Goal: Task Accomplishment & Management: Manage account settings

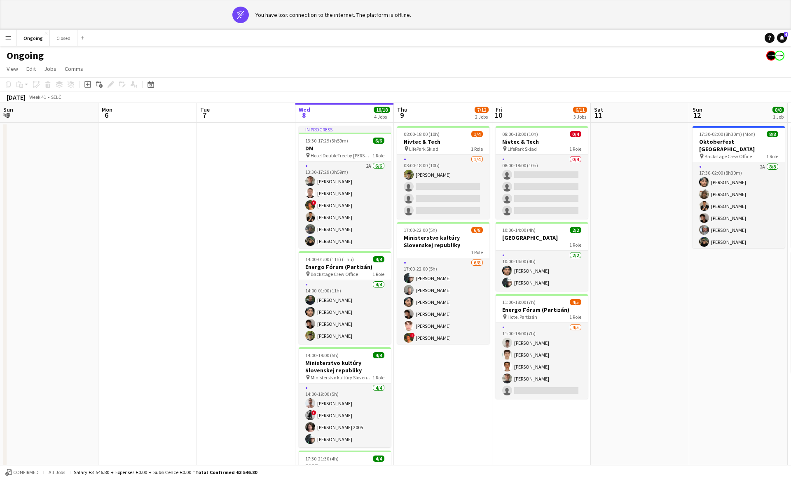
scroll to position [0, 240]
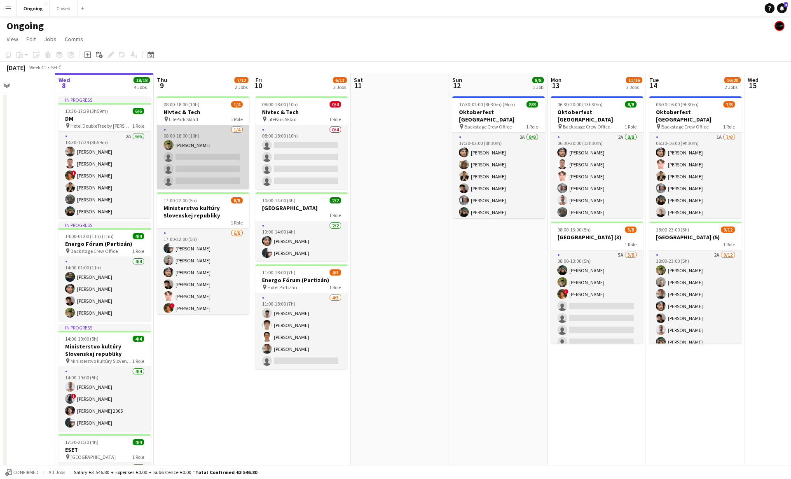
click at [200, 141] on app-card-role "1/4 08:00-18:00 (10h) Jakub Hanzel single-neutral-actions single-neutral-action…" at bounding box center [203, 157] width 92 height 64
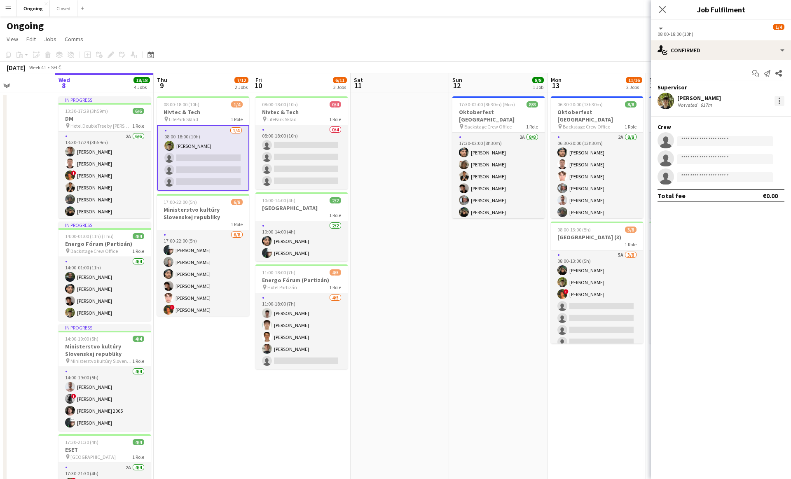
click at [779, 103] on div at bounding box center [779, 104] width 2 height 2
click at [700, 196] on span "Remove" at bounding box center [726, 194] width 102 height 7
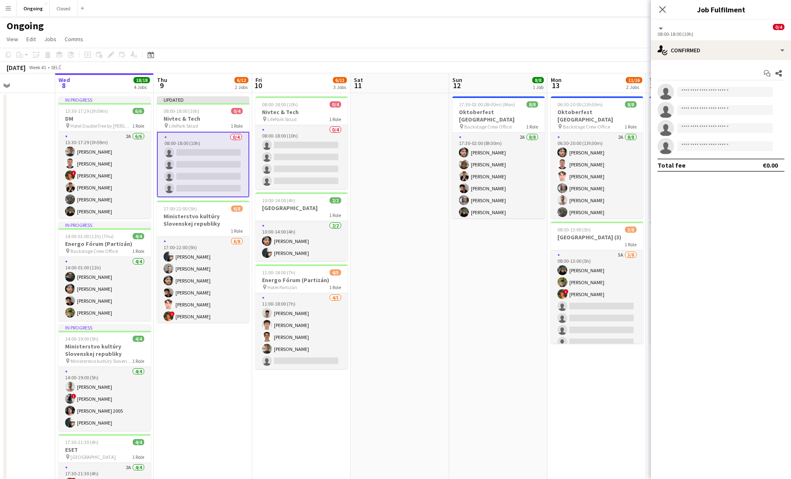
click at [415, 213] on app-date-cell at bounding box center [399, 323] width 98 height 460
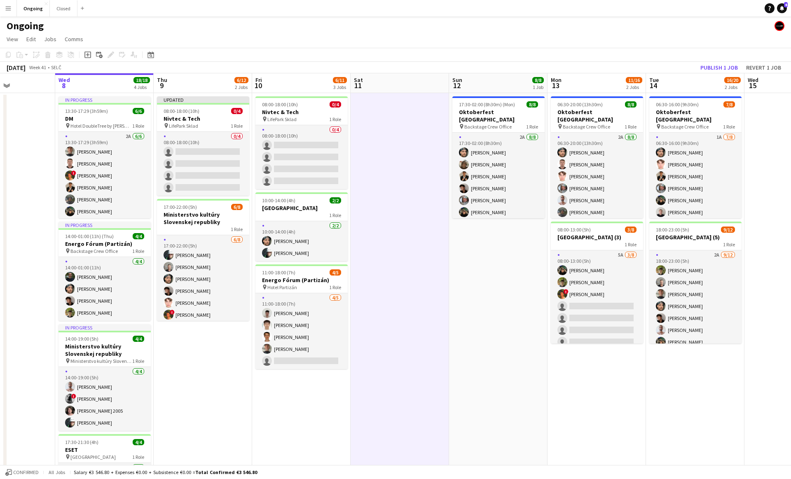
click at [410, 210] on app-date-cell at bounding box center [399, 323] width 98 height 460
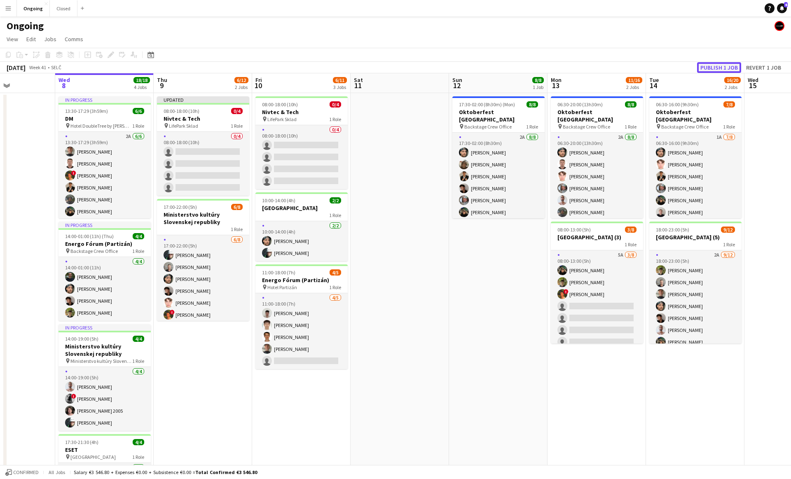
click at [725, 66] on button "Publish 1 job" at bounding box center [719, 67] width 44 height 11
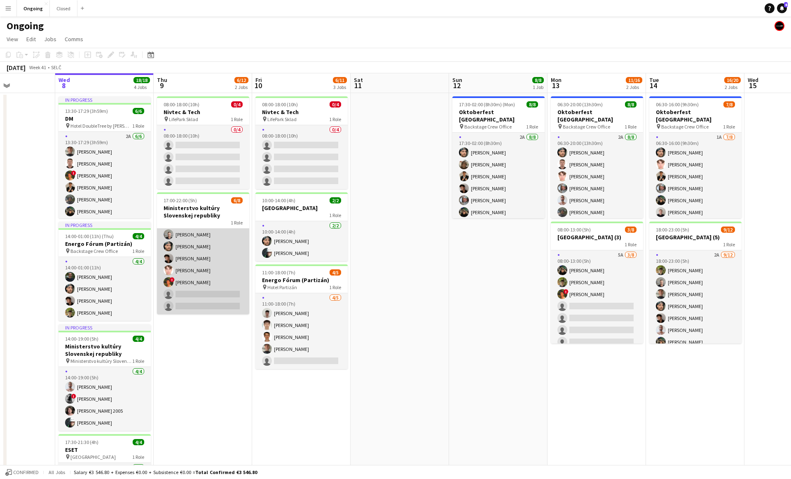
scroll to position [0, 0]
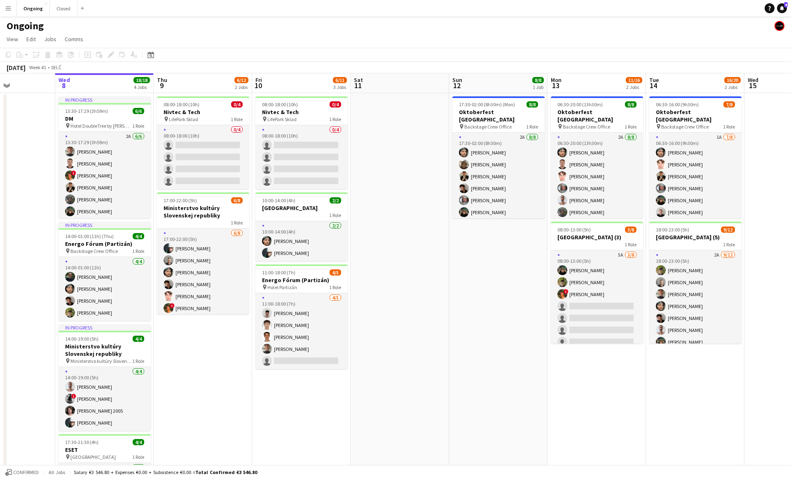
click at [396, 145] on app-date-cell at bounding box center [399, 323] width 98 height 460
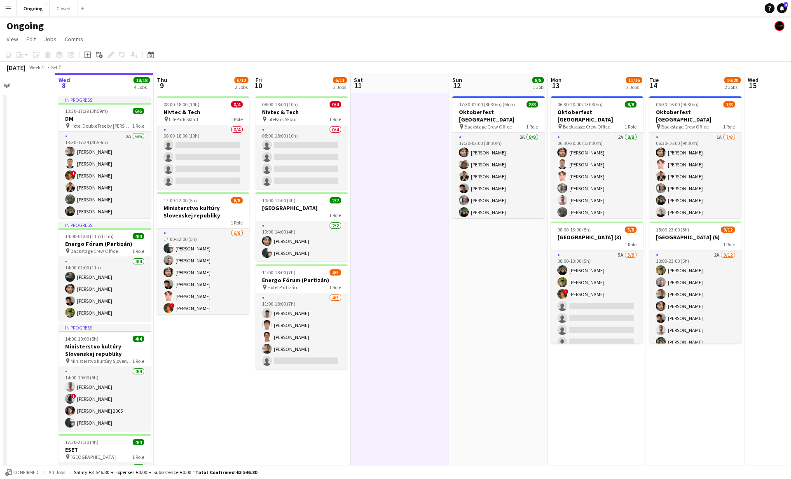
click at [396, 145] on app-date-cell at bounding box center [399, 323] width 98 height 460
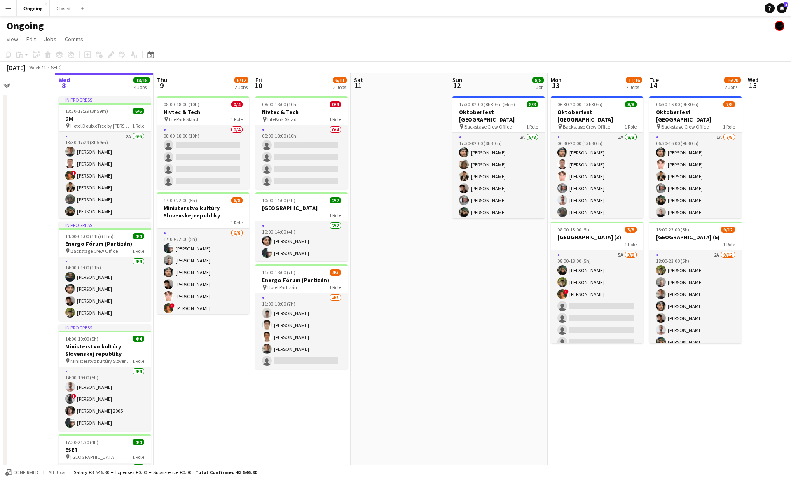
click at [410, 130] on app-date-cell at bounding box center [399, 323] width 98 height 460
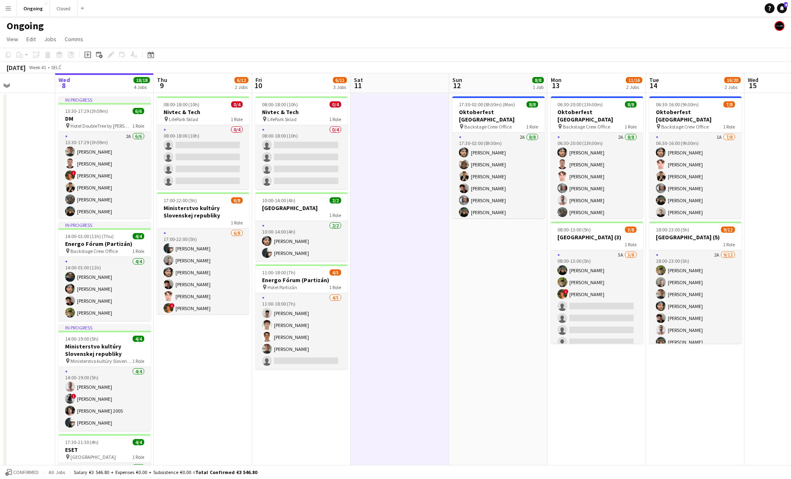
click at [396, 133] on app-date-cell at bounding box center [399, 323] width 98 height 460
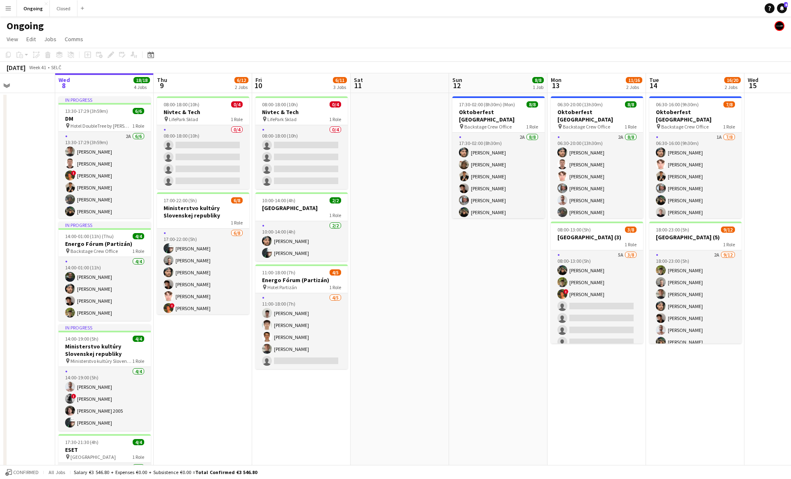
click at [380, 141] on app-date-cell at bounding box center [399, 323] width 98 height 460
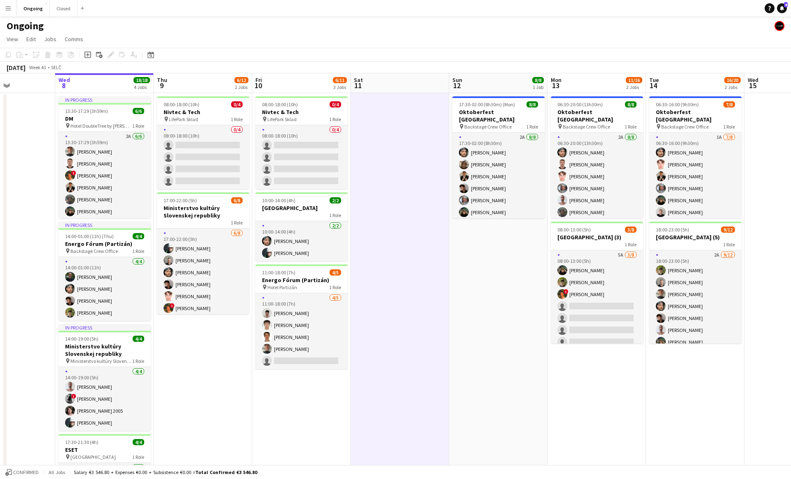
click at [391, 138] on app-date-cell at bounding box center [399, 323] width 98 height 460
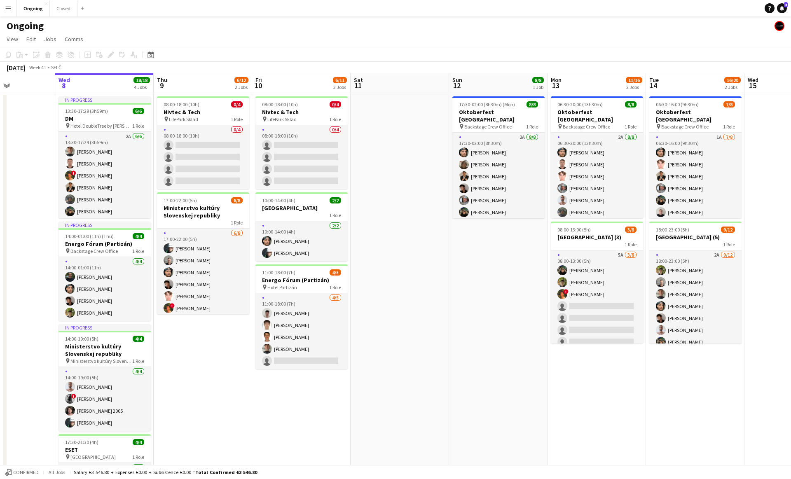
click at [399, 110] on app-date-cell at bounding box center [399, 323] width 98 height 460
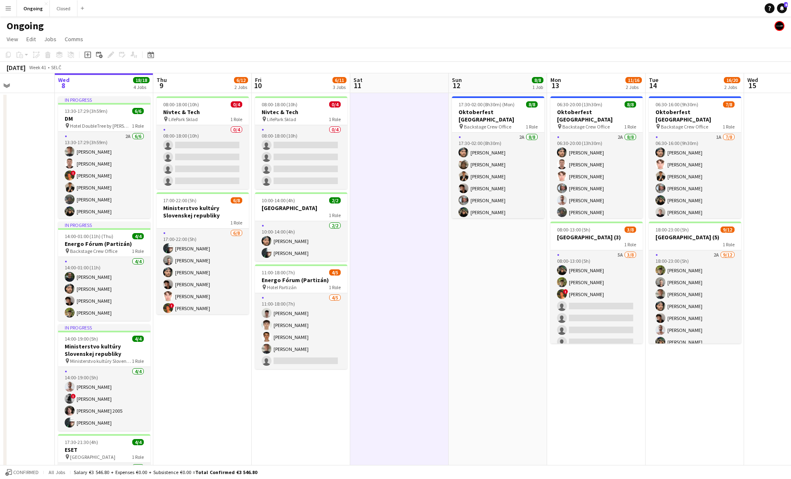
click at [399, 106] on app-date-cell at bounding box center [399, 323] width 98 height 460
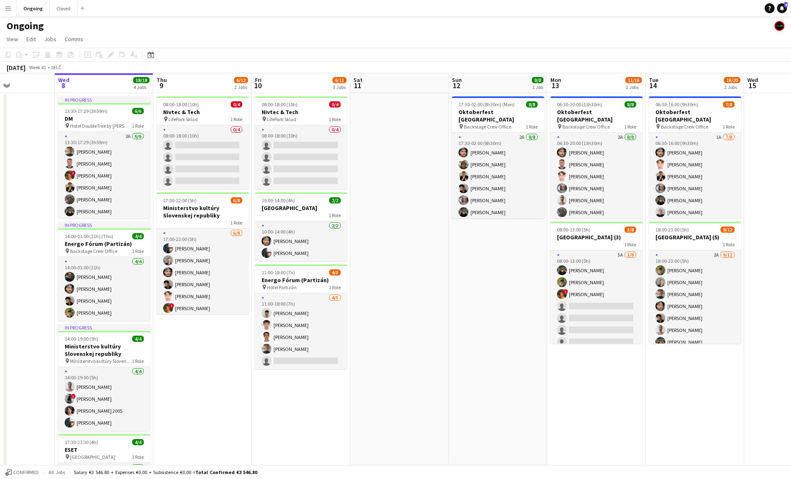
click at [398, 107] on app-date-cell at bounding box center [399, 323] width 98 height 460
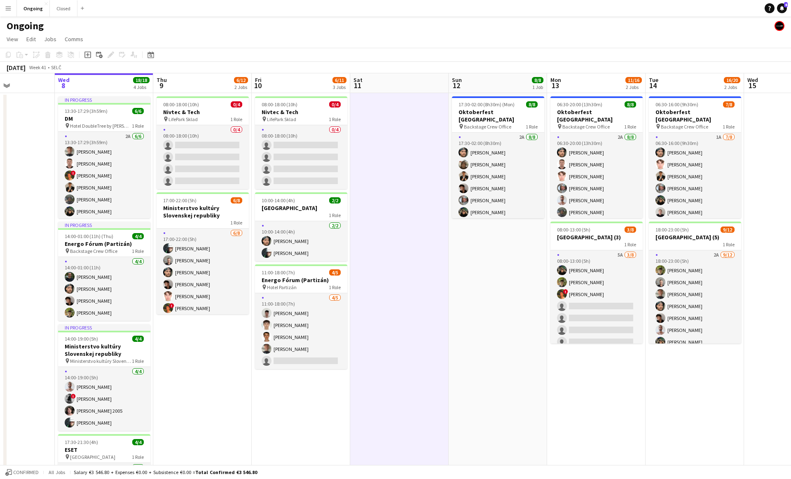
click at [398, 107] on app-date-cell at bounding box center [399, 323] width 98 height 460
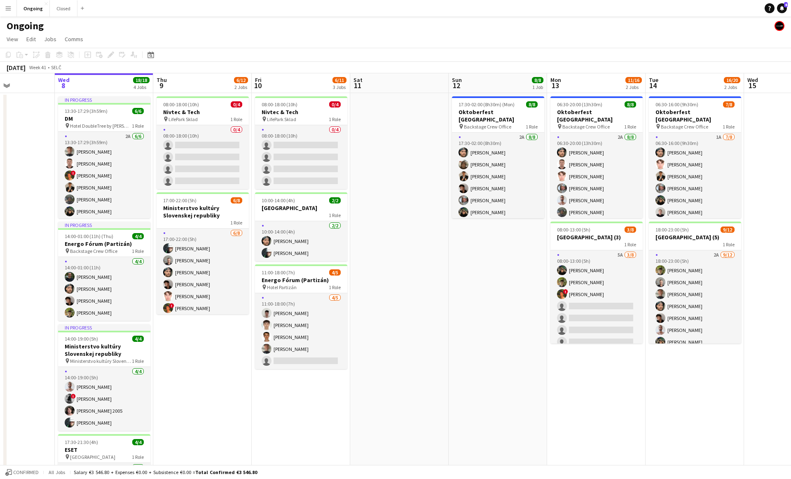
click at [398, 107] on app-date-cell at bounding box center [399, 323] width 98 height 460
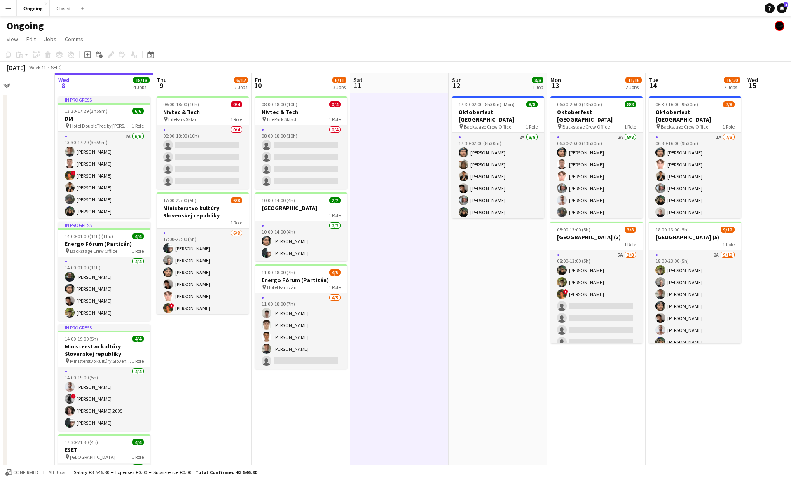
click at [398, 107] on app-date-cell at bounding box center [399, 323] width 98 height 460
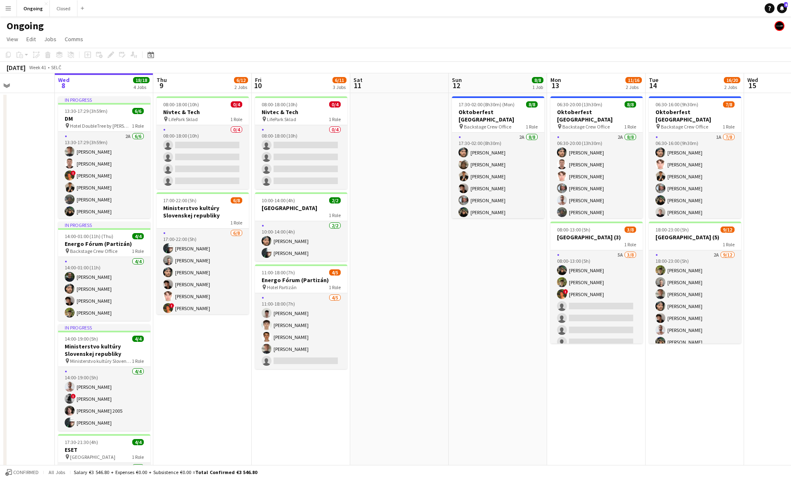
click at [398, 107] on app-date-cell at bounding box center [399, 323] width 98 height 460
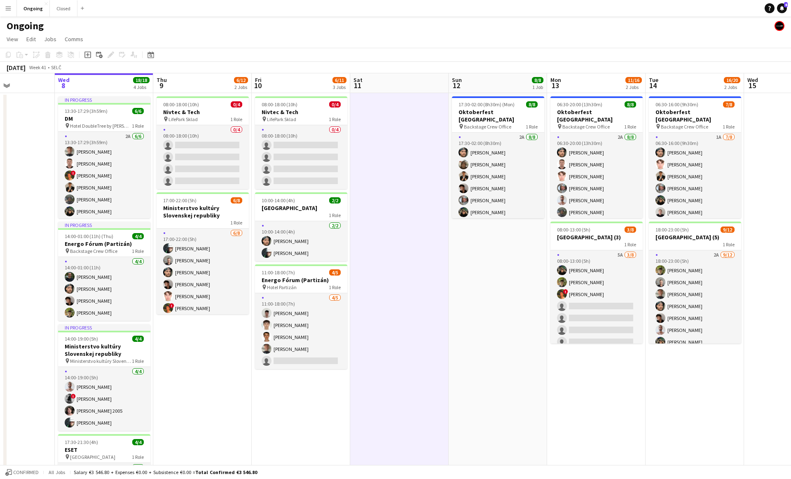
click at [396, 107] on app-date-cell at bounding box center [399, 323] width 98 height 460
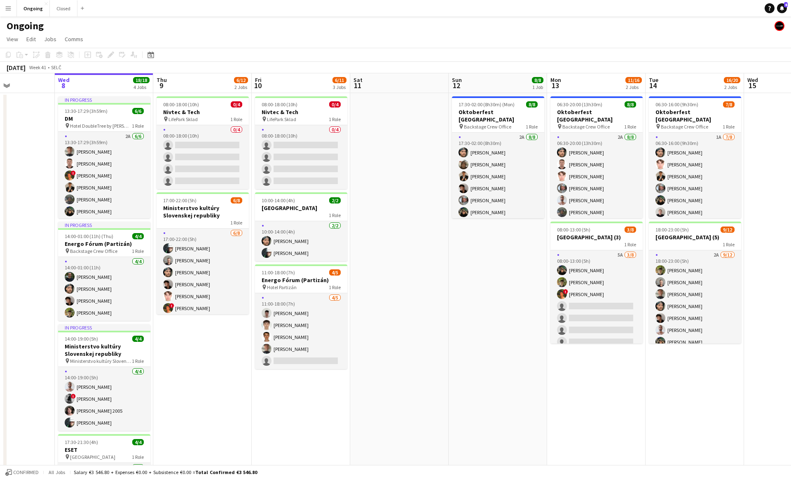
click at [396, 107] on app-date-cell at bounding box center [399, 323] width 98 height 460
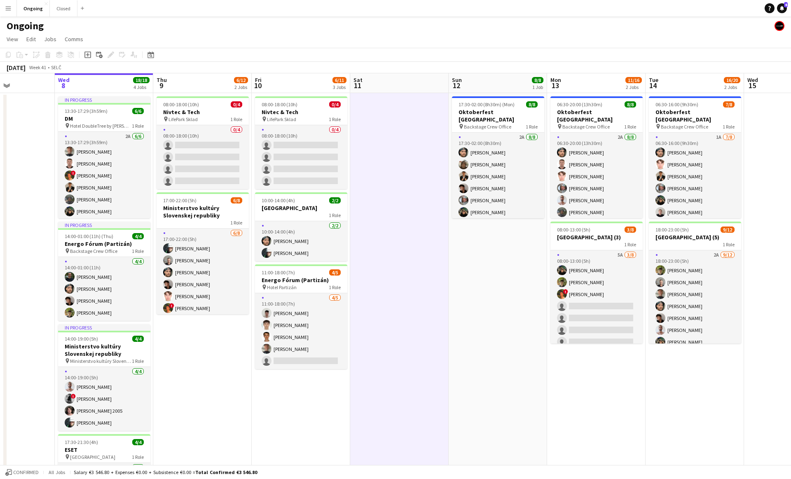
click at [396, 107] on app-date-cell at bounding box center [399, 323] width 98 height 460
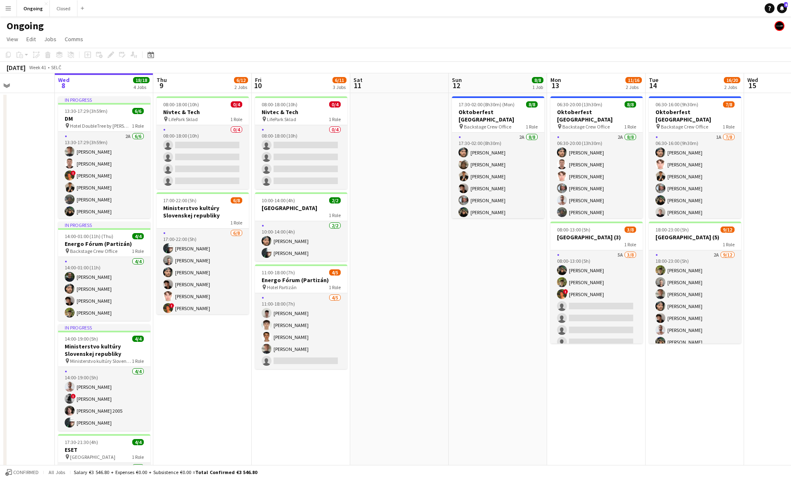
click at [396, 107] on app-date-cell at bounding box center [399, 323] width 98 height 460
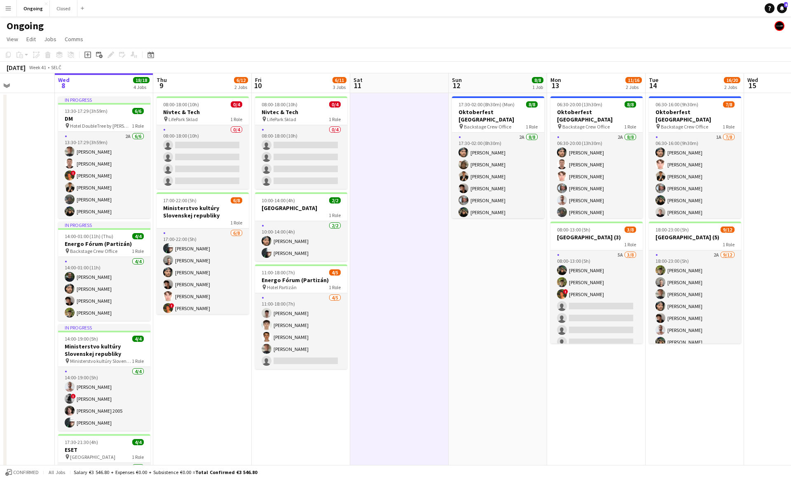
click at [400, 108] on app-date-cell at bounding box center [399, 323] width 98 height 460
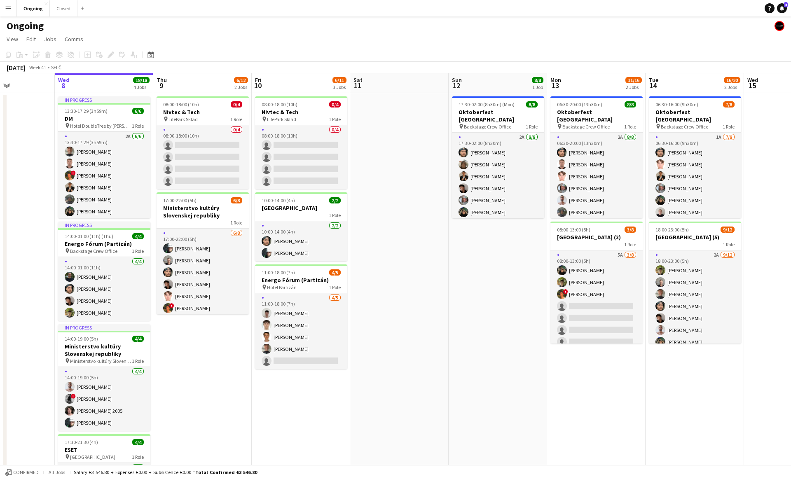
click at [398, 109] on app-date-cell at bounding box center [399, 323] width 98 height 460
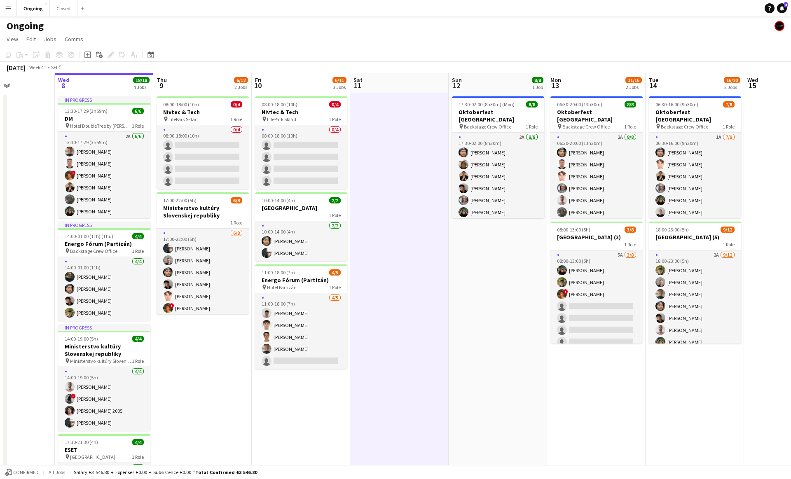
click at [398, 109] on app-date-cell at bounding box center [399, 323] width 98 height 460
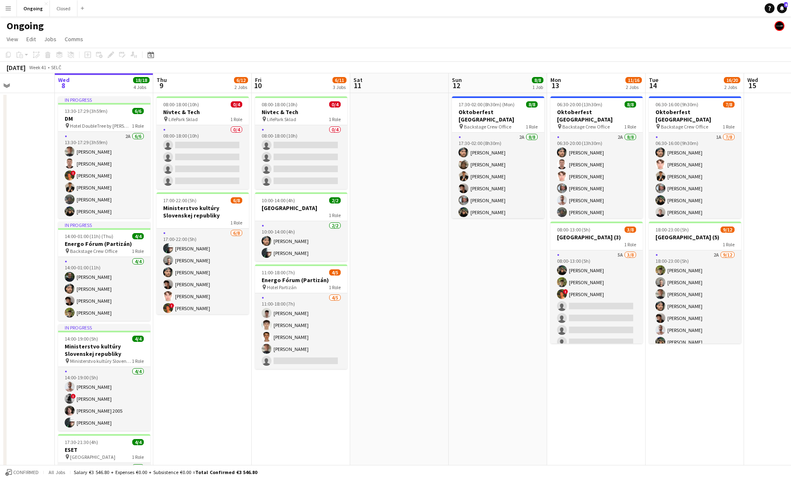
click at [398, 109] on app-date-cell at bounding box center [399, 323] width 98 height 460
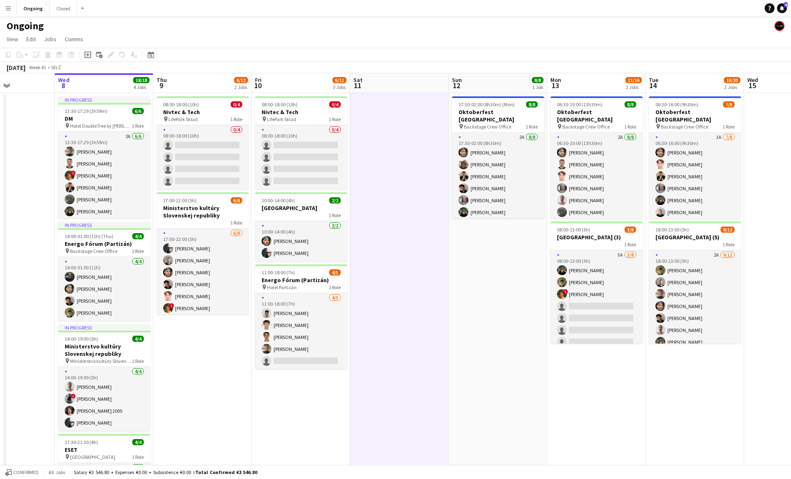
click at [398, 109] on app-date-cell at bounding box center [399, 323] width 98 height 460
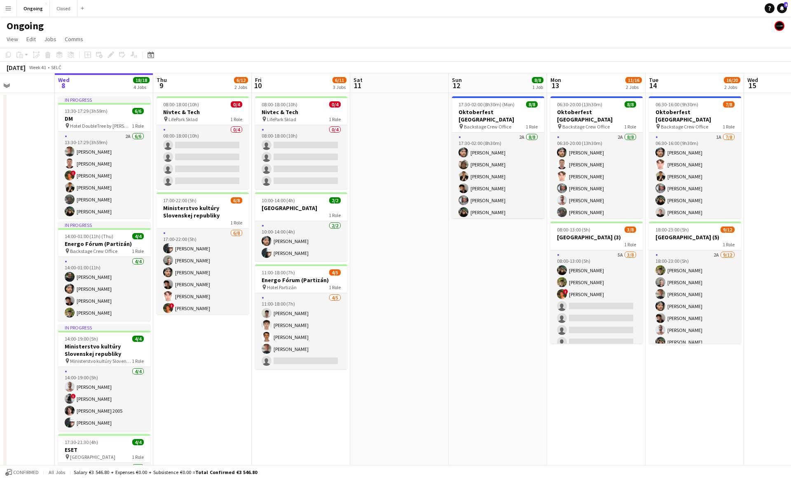
click at [398, 109] on app-date-cell at bounding box center [399, 323] width 98 height 460
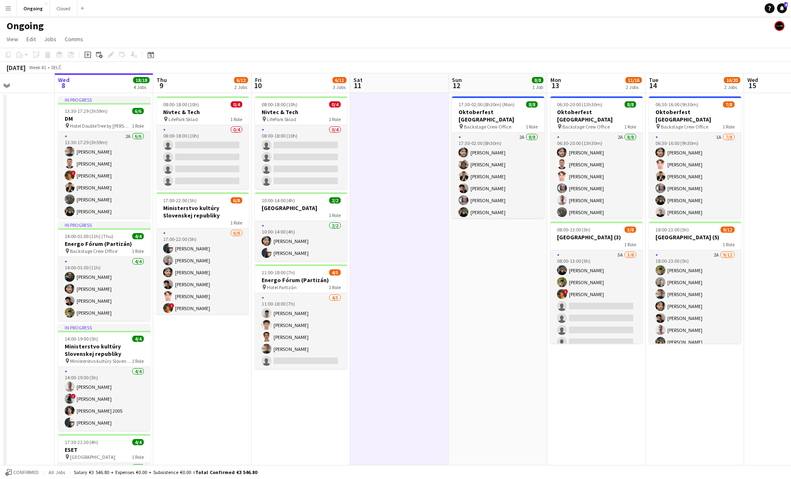
click at [398, 109] on app-date-cell at bounding box center [399, 323] width 98 height 460
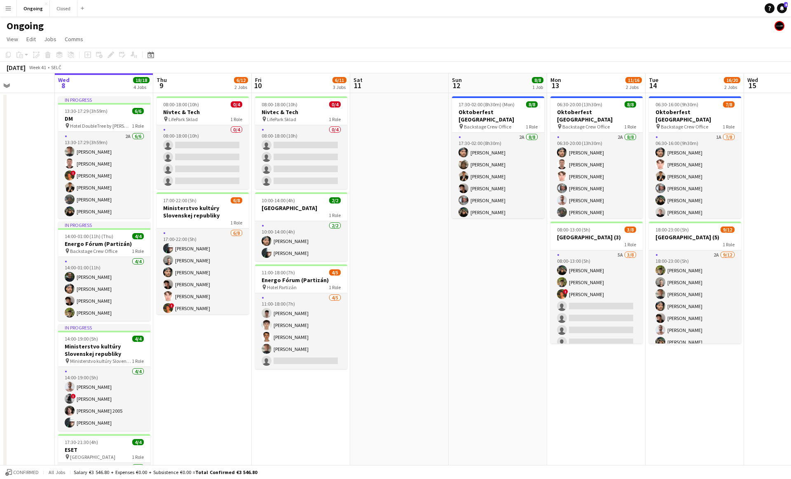
click at [397, 112] on app-date-cell at bounding box center [399, 323] width 98 height 460
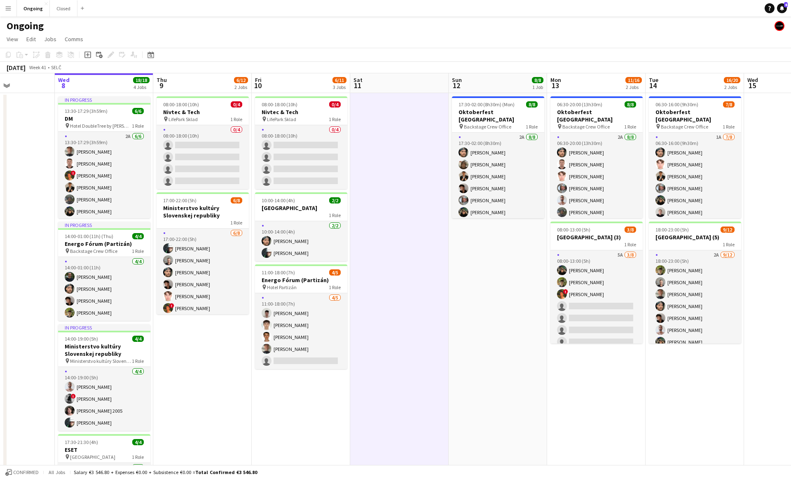
click at [397, 110] on app-date-cell at bounding box center [399, 323] width 98 height 460
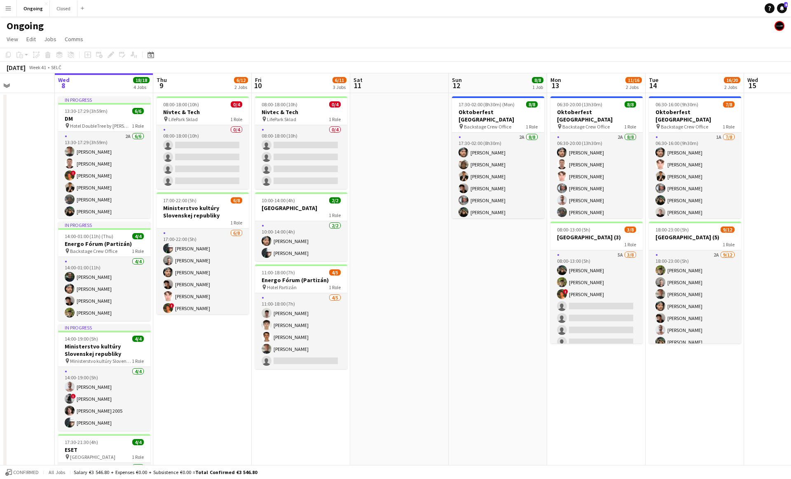
click at [394, 107] on app-date-cell at bounding box center [399, 323] width 98 height 460
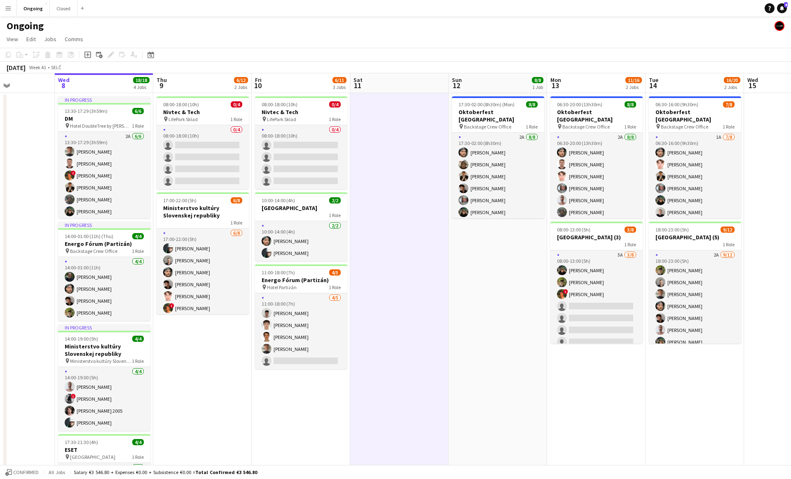
click at [396, 107] on app-date-cell at bounding box center [399, 323] width 98 height 460
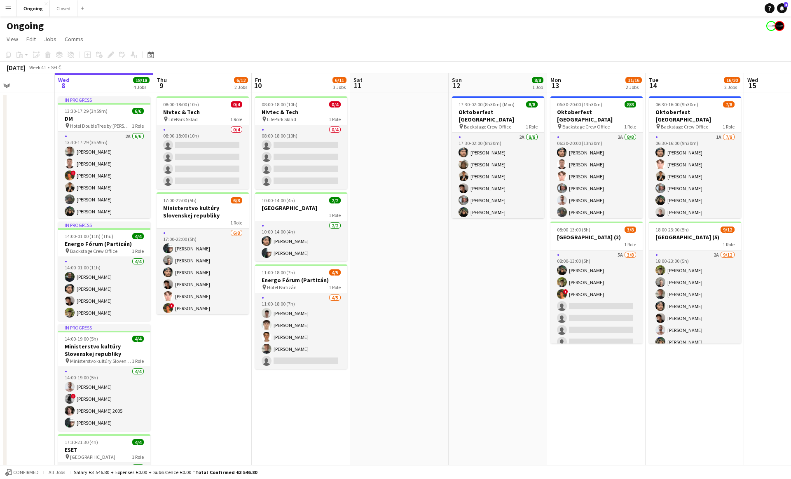
click at [397, 110] on app-date-cell at bounding box center [399, 323] width 98 height 460
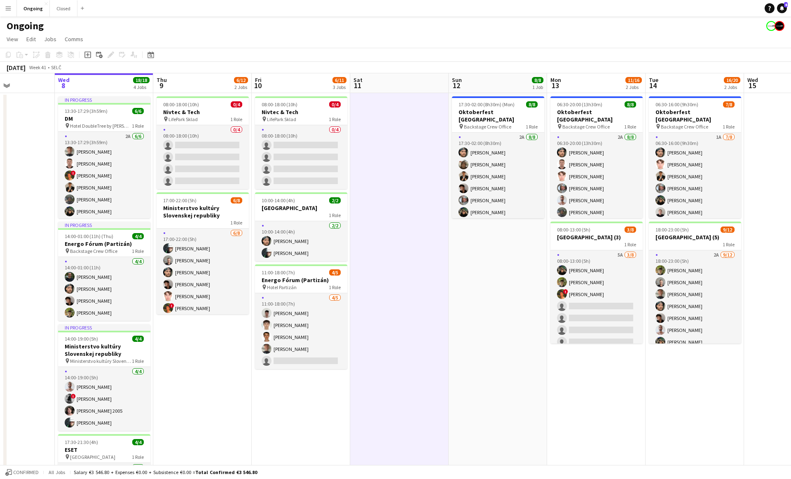
click at [397, 110] on app-date-cell at bounding box center [399, 323] width 98 height 460
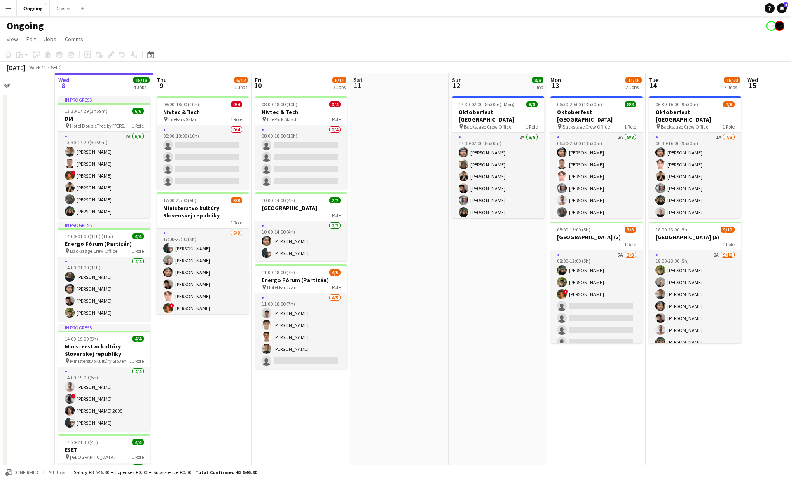
click at [397, 110] on app-date-cell at bounding box center [399, 323] width 98 height 460
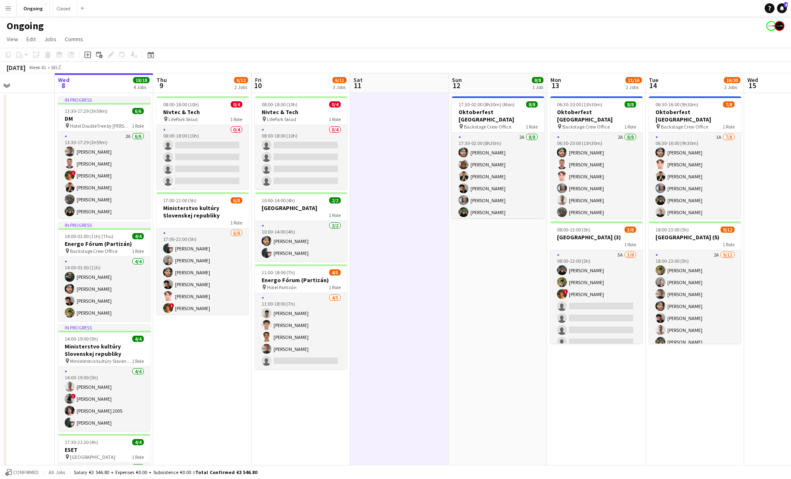
click at [397, 108] on app-date-cell at bounding box center [399, 323] width 98 height 460
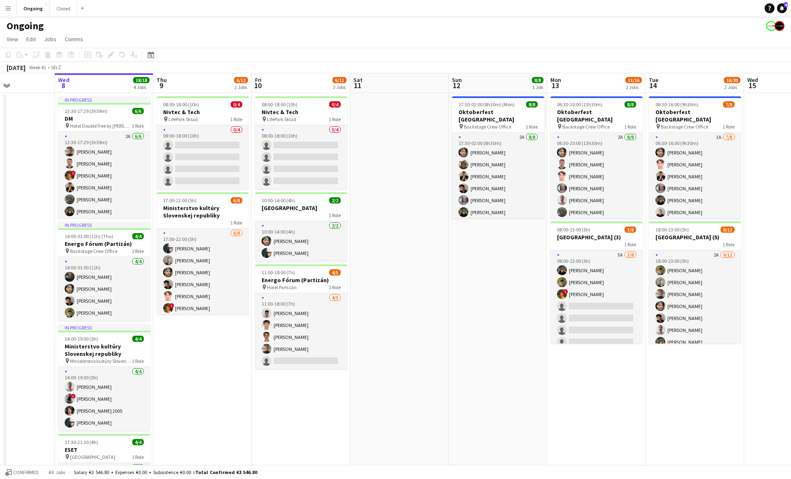
click at [397, 107] on app-date-cell at bounding box center [399, 323] width 98 height 460
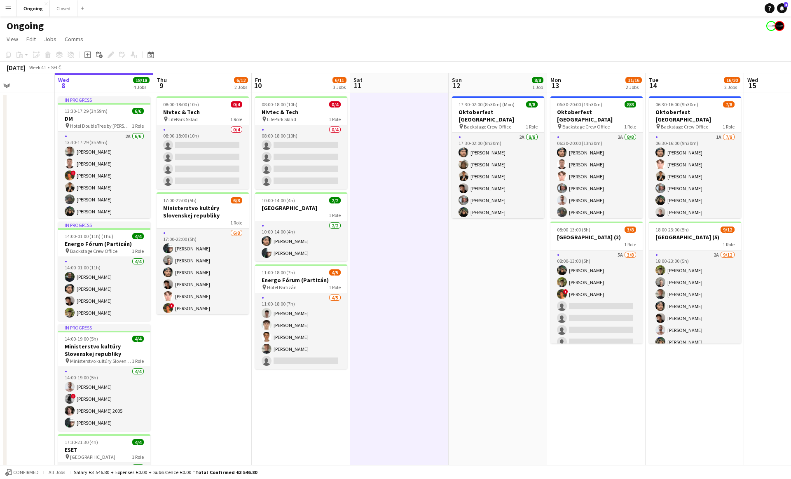
click at [397, 107] on app-date-cell at bounding box center [399, 323] width 98 height 460
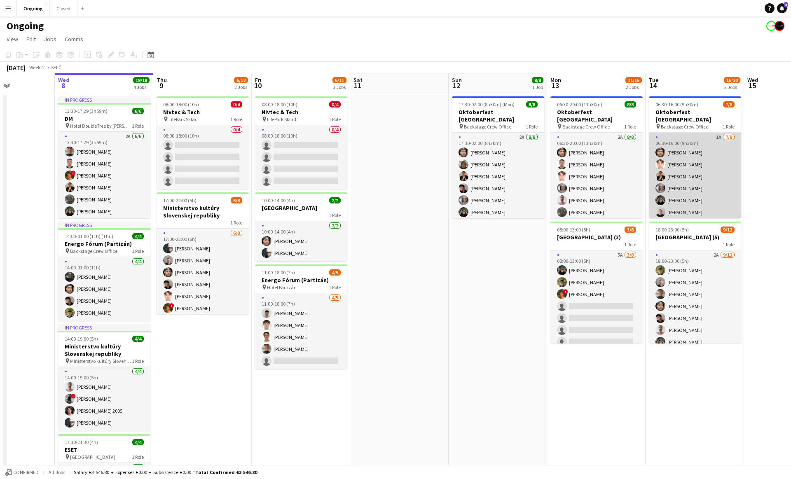
click at [696, 159] on app-card-role "1A 7/8 06:30-16:00 (9h30m) Marco Daniš Heorhii Dubovyi Tomáš Košík Alexa Bolera…" at bounding box center [695, 189] width 92 height 112
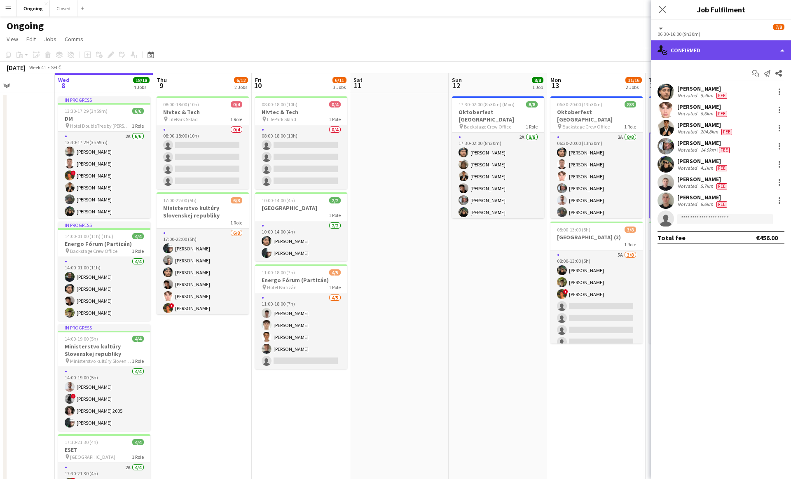
click at [714, 49] on div "single-neutral-actions-check-2 Confirmed" at bounding box center [721, 50] width 140 height 20
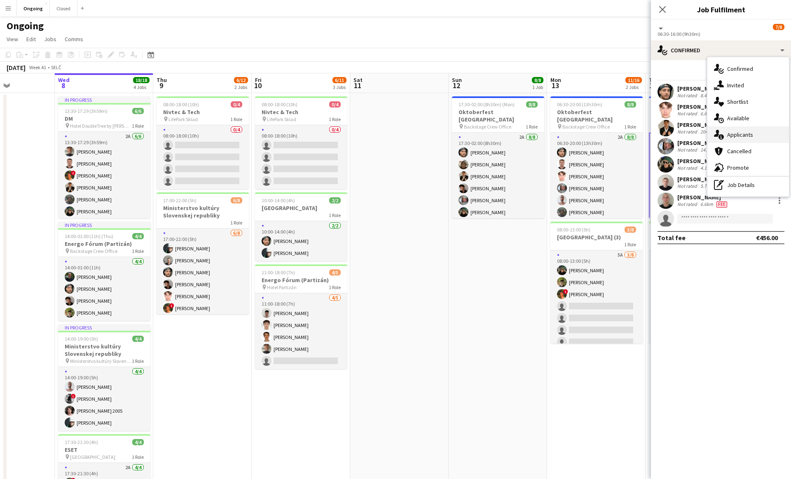
click at [729, 136] on span "Applicants" at bounding box center [740, 134] width 26 height 7
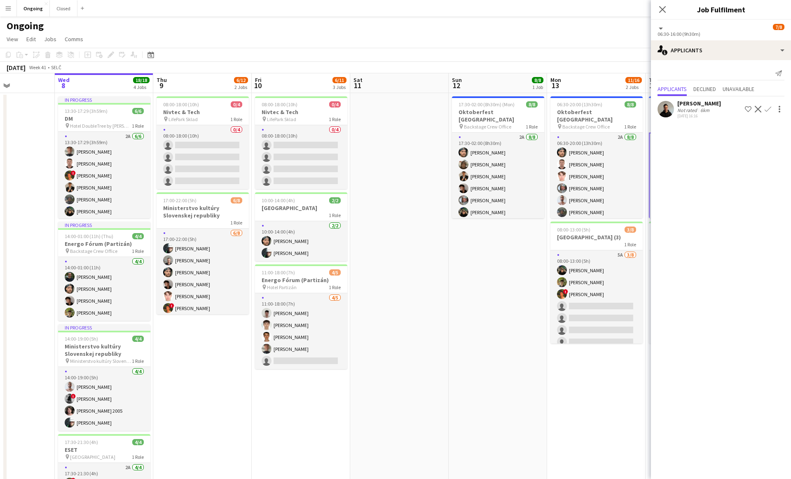
click at [492, 47] on app-page-menu "View Day view expanded Day view collapsed Month view Date picker Jump to today …" at bounding box center [395, 40] width 791 height 16
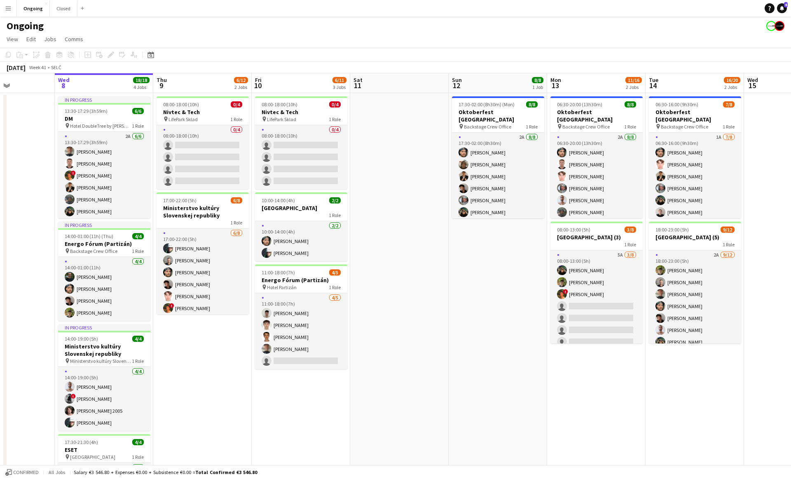
click at [449, 37] on app-page-menu "View Day view expanded Day view collapsed Month view Date picker Jump to today …" at bounding box center [395, 40] width 791 height 16
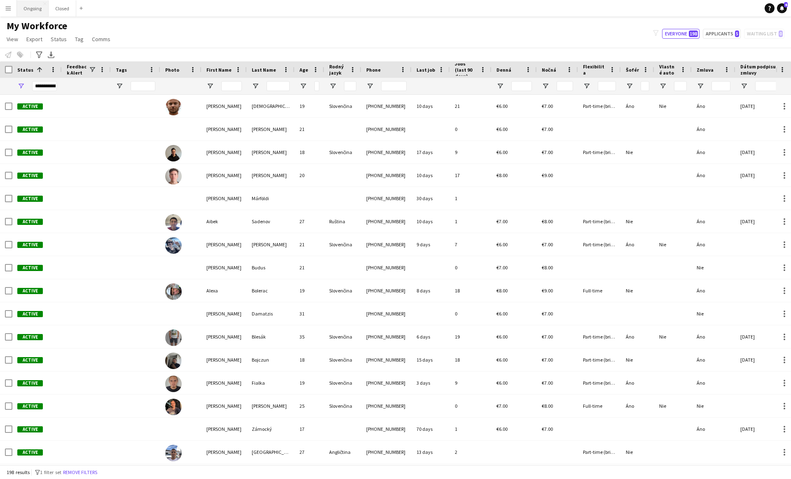
click at [29, 9] on button "Ongoing Close" at bounding box center [33, 8] width 32 height 16
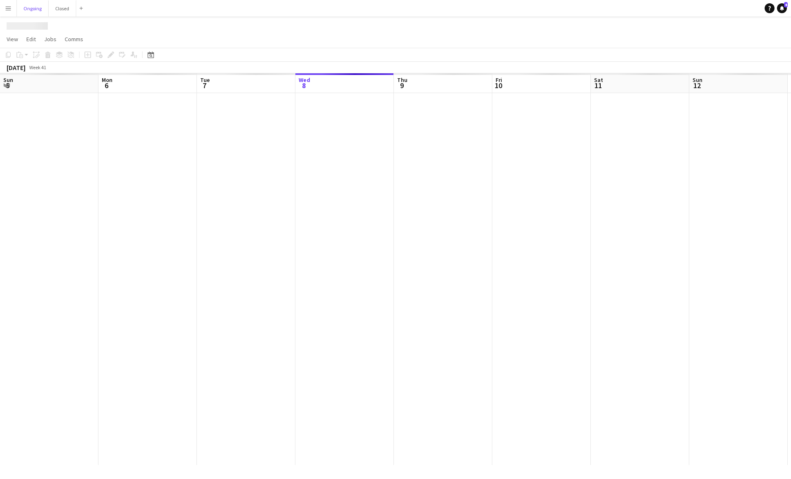
scroll to position [0, 197]
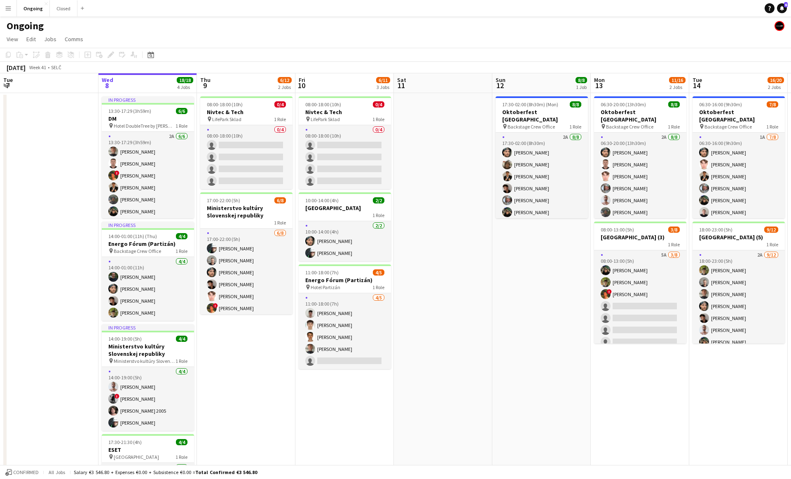
click at [431, 128] on app-date-cell at bounding box center [443, 323] width 98 height 460
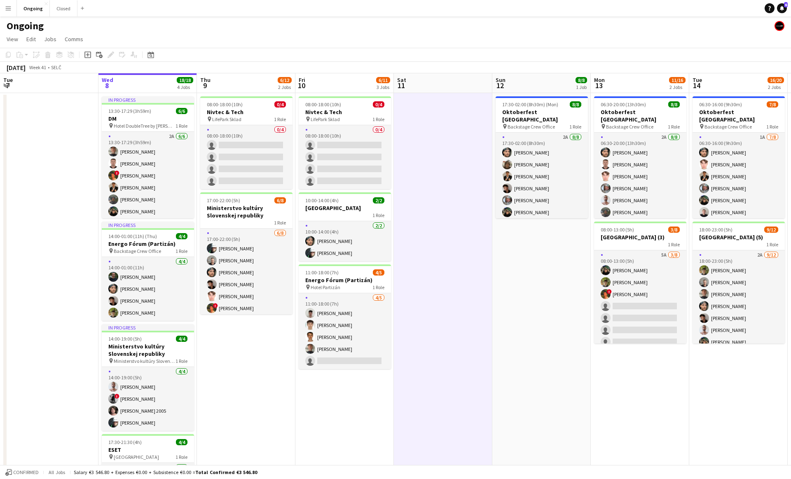
click at [441, 114] on app-date-cell at bounding box center [443, 323] width 98 height 460
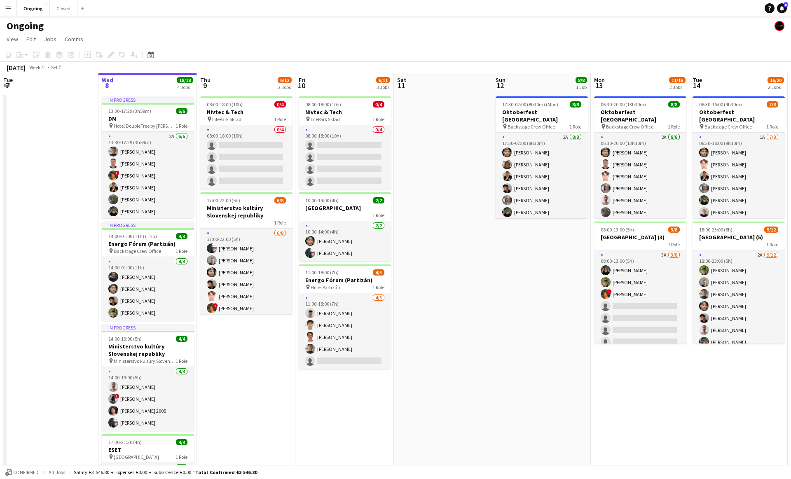
click at [441, 115] on app-date-cell at bounding box center [443, 323] width 98 height 460
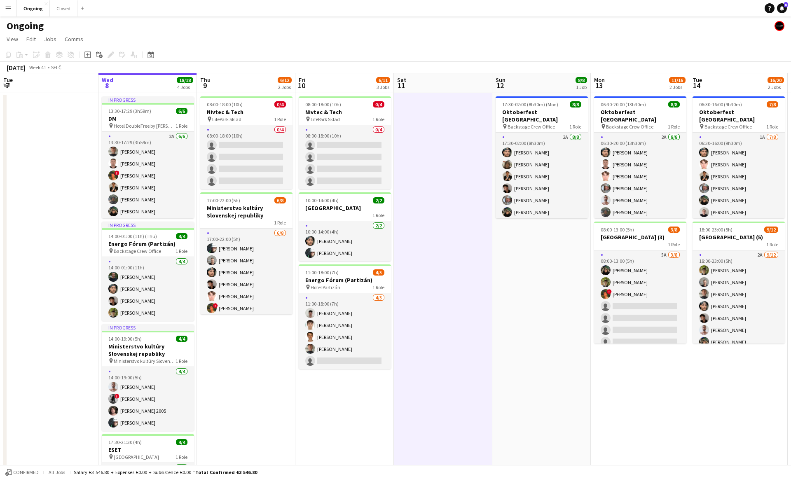
click at [441, 115] on app-date-cell at bounding box center [443, 323] width 98 height 460
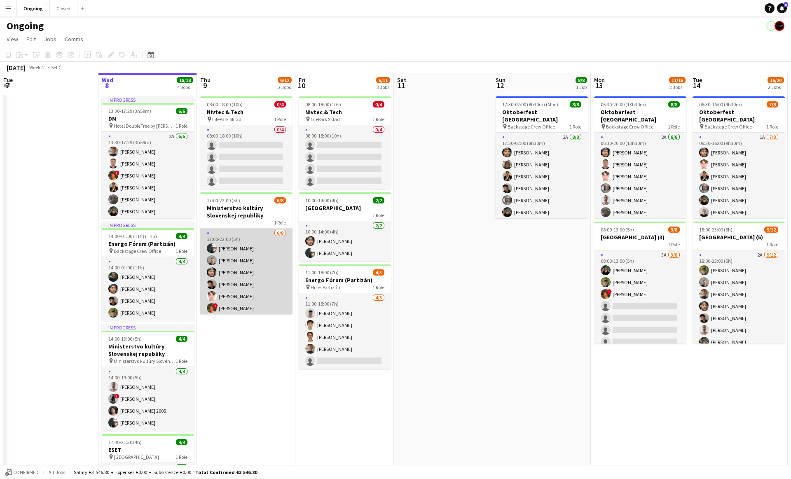
click at [248, 247] on app-card-role "6/8 17:00-22:00 (5h) Daniel Chlpek Michal Džatko Marco Daniš Matej Kováč Heorhi…" at bounding box center [246, 285] width 92 height 112
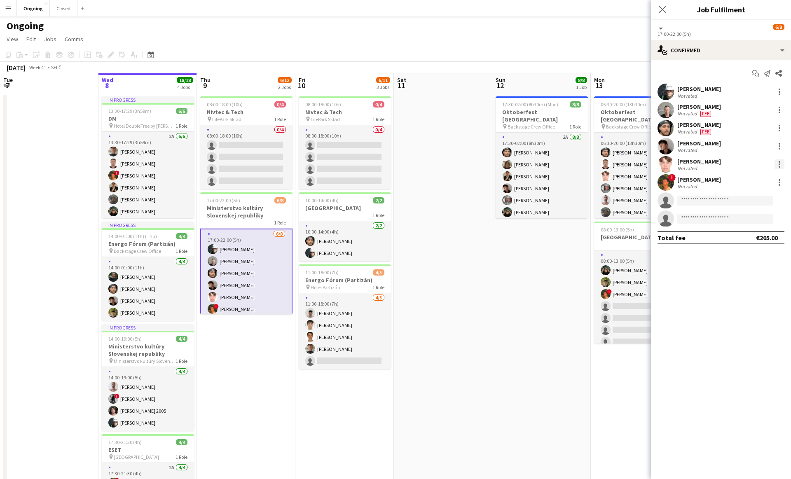
click at [779, 165] on div at bounding box center [779, 164] width 10 height 10
click at [739, 197] on span "Switch crew" at bounding box center [743, 199] width 35 height 7
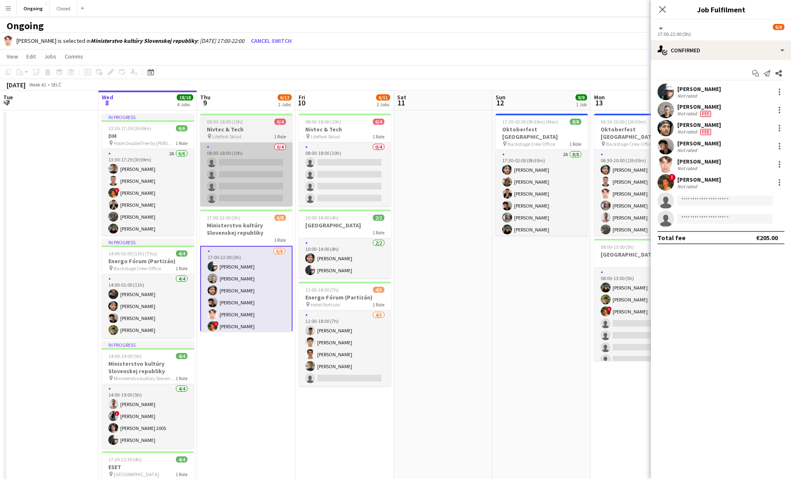
click at [240, 147] on app-card-role "0/4 08:00-18:00 (10h) single-neutral-actions single-neutral-actions single-neut…" at bounding box center [246, 174] width 92 height 64
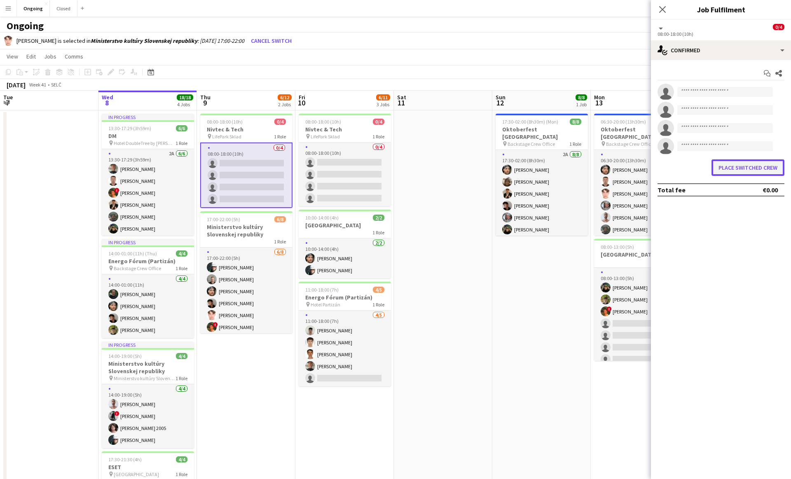
click at [738, 166] on button "Place switched crew" at bounding box center [747, 167] width 73 height 16
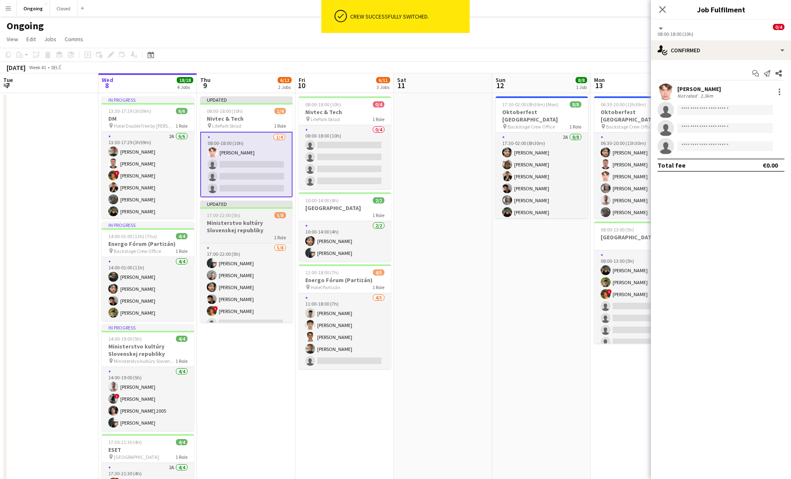
click at [246, 242] on app-job-card "Updated 17:00-22:00 (5h) 5/8 Ministerstvo kultúry Slovenskej republiky 1 Role 5…" at bounding box center [246, 262] width 92 height 122
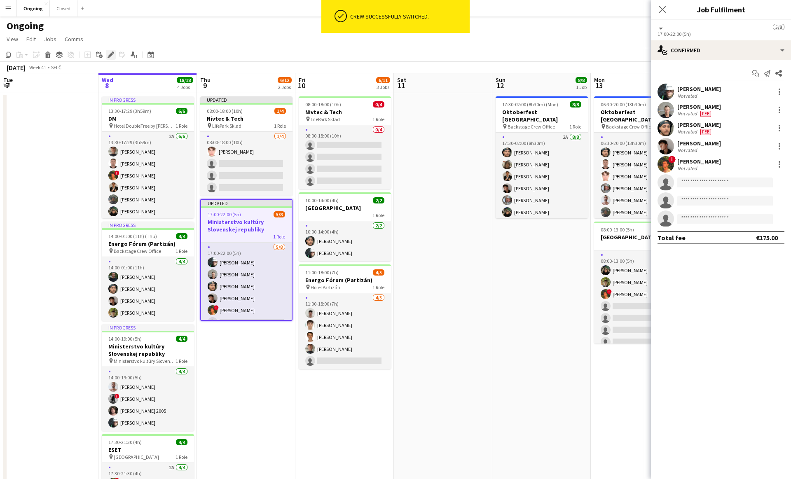
click at [109, 51] on div "Edit" at bounding box center [111, 55] width 10 height 10
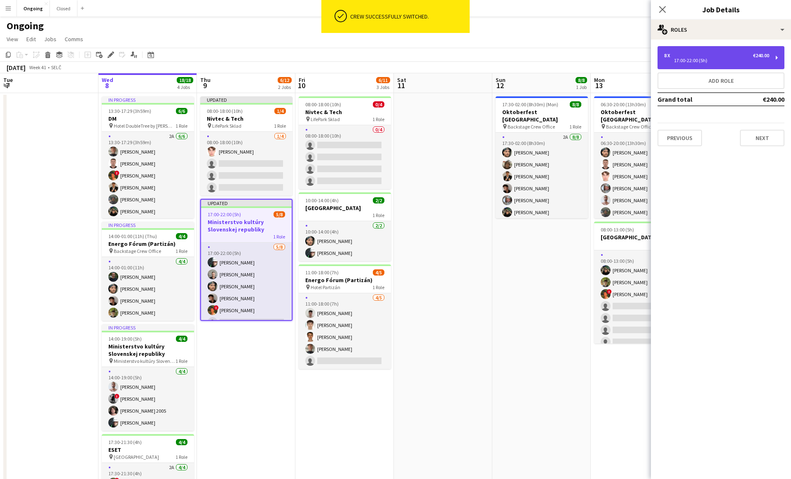
click at [763, 58] on div "17:00-22:00 (5h)" at bounding box center [716, 60] width 105 height 4
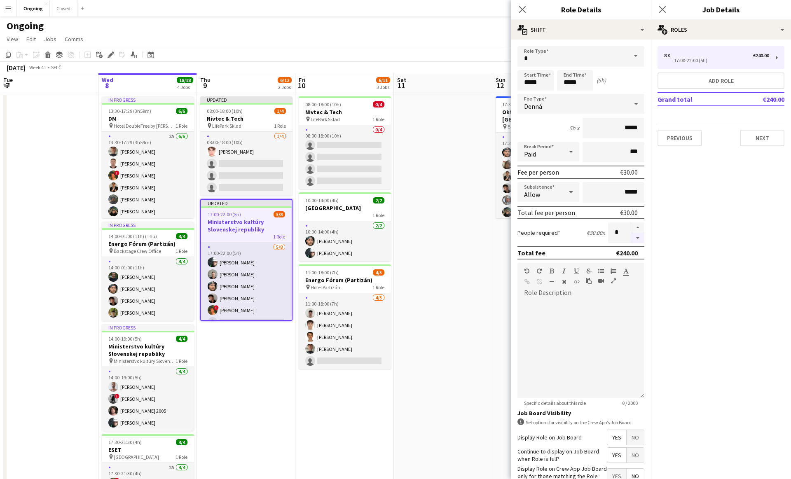
click at [640, 235] on button "button" at bounding box center [637, 238] width 13 height 10
type input "*"
click at [640, 235] on div at bounding box center [637, 232] width 14 height 21
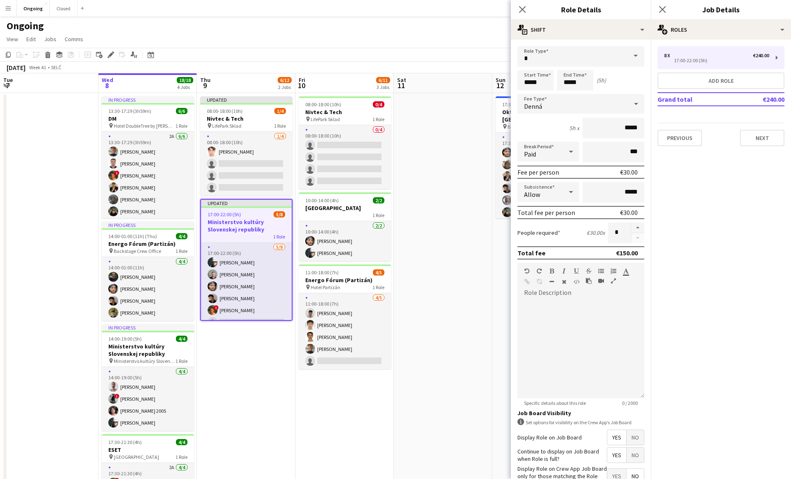
click at [468, 31] on div "Ongoing" at bounding box center [395, 24] width 791 height 16
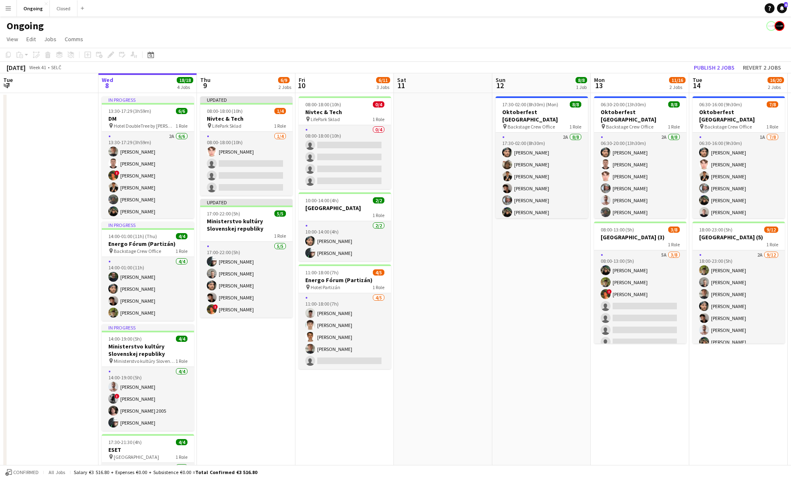
click at [711, 57] on app-toolbar "Copy Paste Paste Command V Paste with crew Command Shift V Paste linked Job Del…" at bounding box center [395, 55] width 791 height 14
click at [715, 68] on button "Publish 2 jobs" at bounding box center [713, 67] width 47 height 11
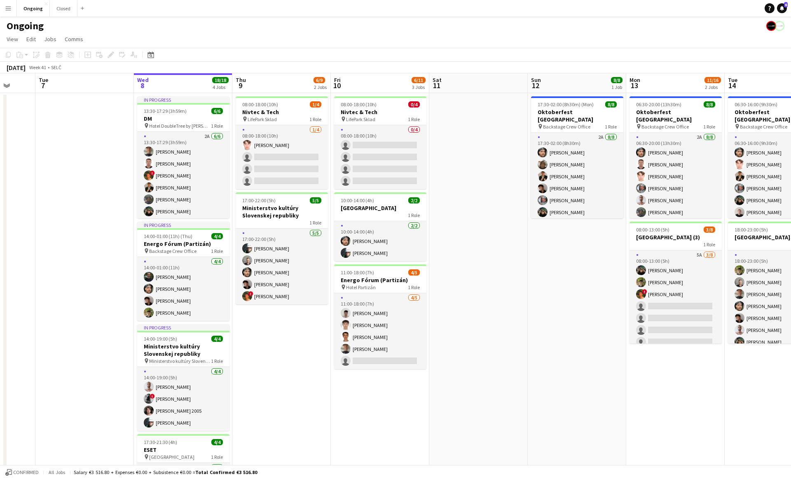
scroll to position [0, 238]
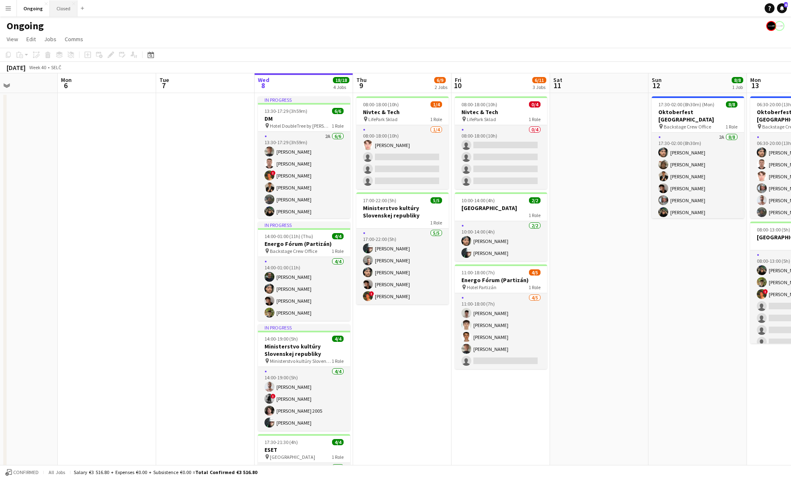
click at [58, 9] on button "Closed Close" at bounding box center [64, 8] width 28 height 16
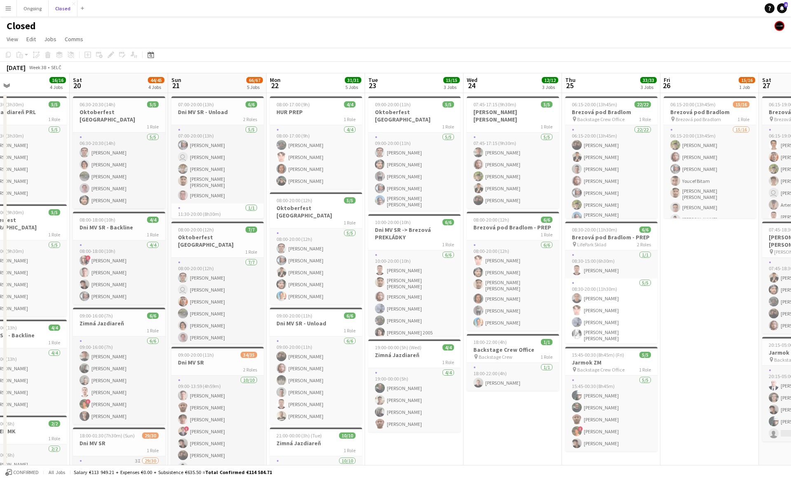
scroll to position [0, 202]
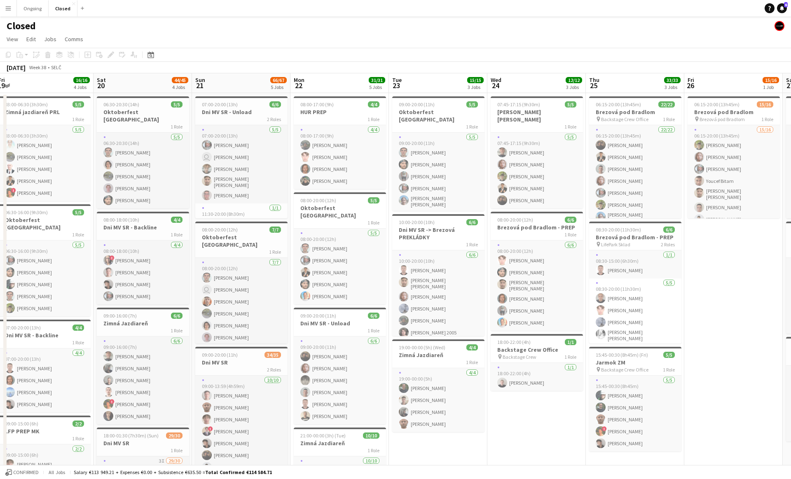
click at [10, 9] on app-icon "Menu" at bounding box center [8, 8] width 7 height 7
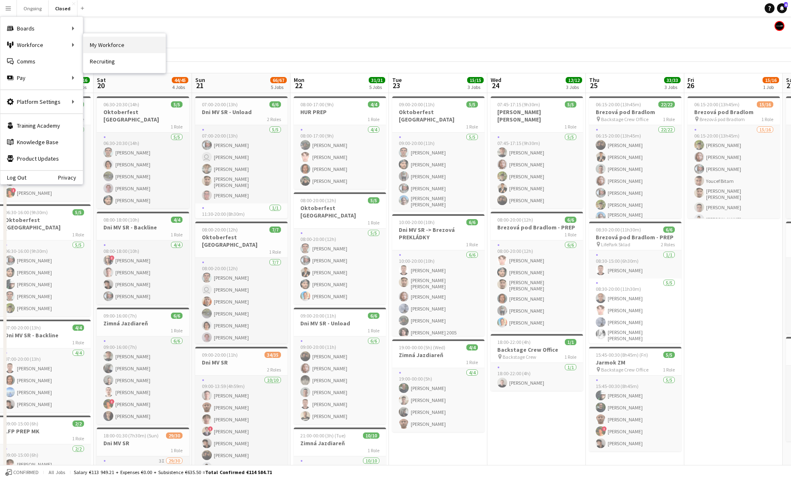
click at [99, 40] on link "My Workforce" at bounding box center [124, 45] width 82 height 16
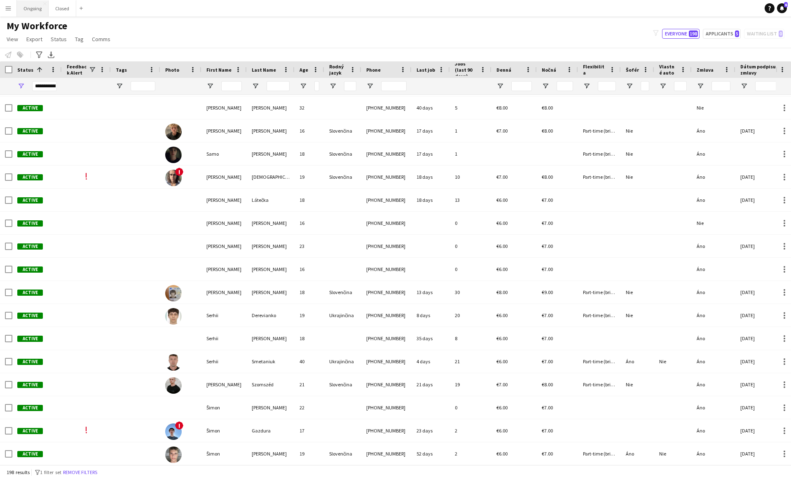
click at [33, 12] on button "Ongoing Close" at bounding box center [33, 8] width 32 height 16
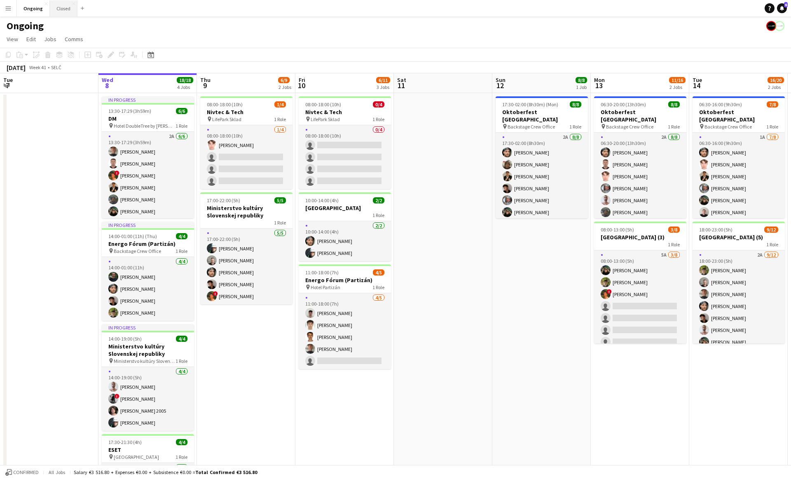
click at [67, 11] on button "Closed Close" at bounding box center [64, 8] width 28 height 16
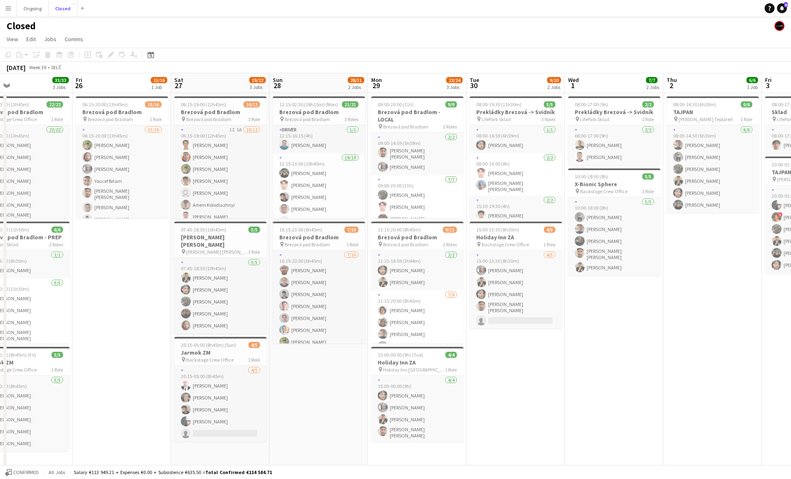
scroll to position [0, 328]
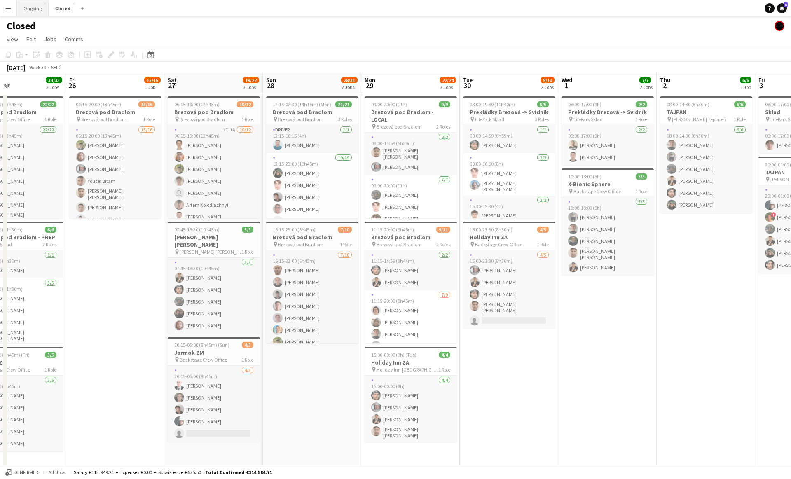
click at [35, 9] on button "Ongoing Close" at bounding box center [33, 8] width 32 height 16
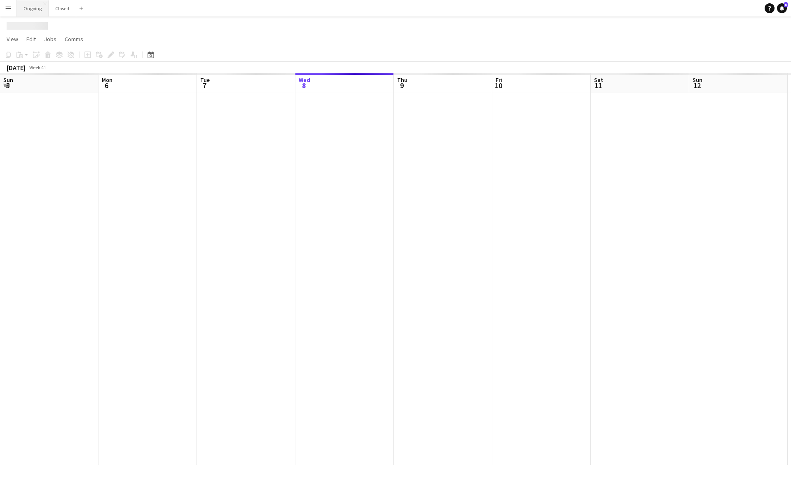
scroll to position [0, 197]
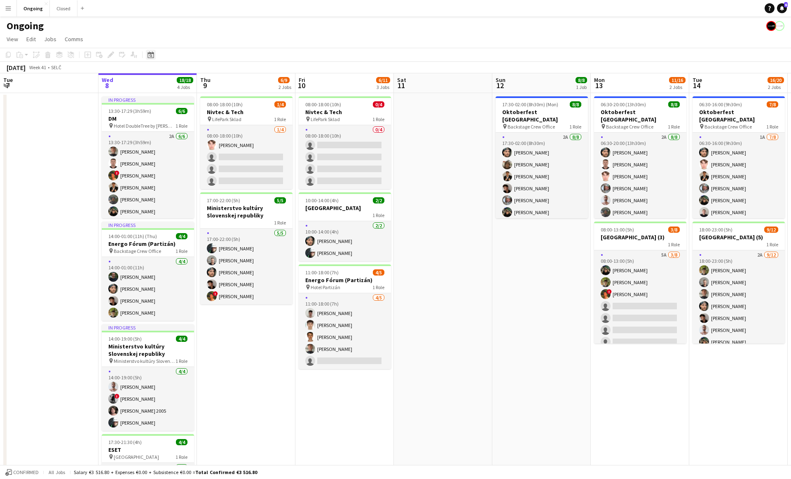
click at [150, 52] on icon at bounding box center [150, 54] width 6 height 7
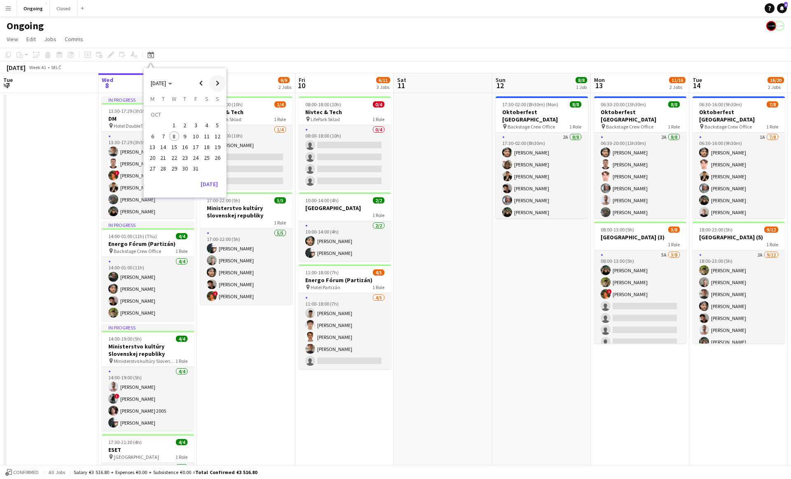
click at [222, 83] on span "Next month" at bounding box center [217, 83] width 16 height 16
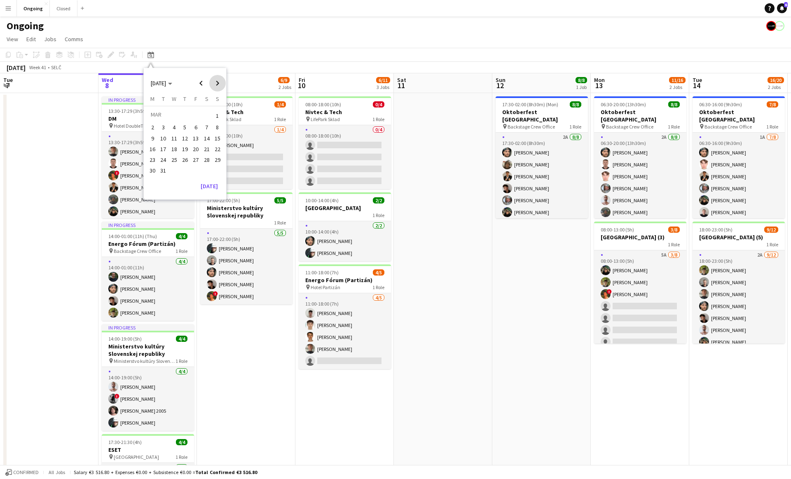
click at [222, 83] on span "Next month" at bounding box center [217, 83] width 16 height 16
click at [219, 84] on span "Next month" at bounding box center [217, 83] width 16 height 16
click at [195, 116] on span "1" at bounding box center [196, 116] width 10 height 12
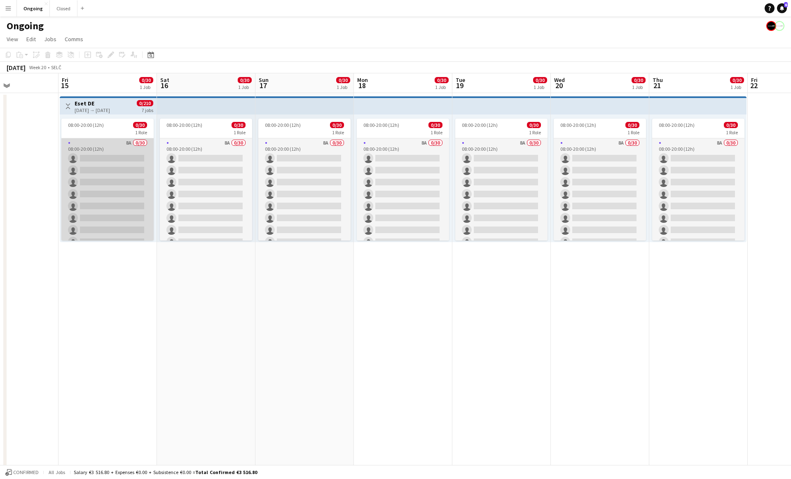
scroll to position [0, 331]
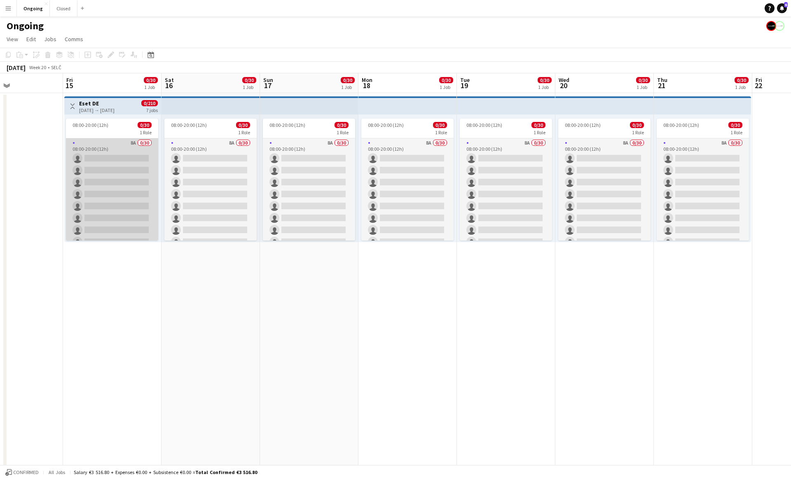
click at [96, 163] on app-card-role "8A 0/30 08:00-20:00 (12h) single-neutral-actions single-neutral-actions single-…" at bounding box center [112, 325] width 92 height 374
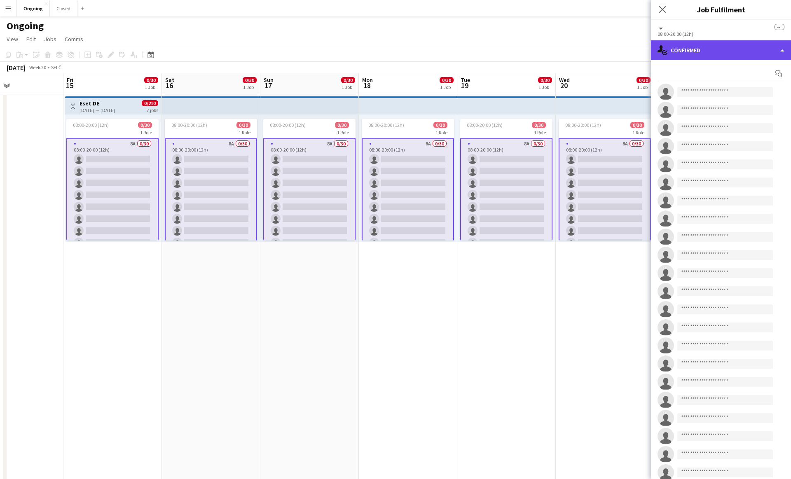
click at [728, 54] on div "single-neutral-actions-check-2 Confirmed" at bounding box center [721, 50] width 140 height 20
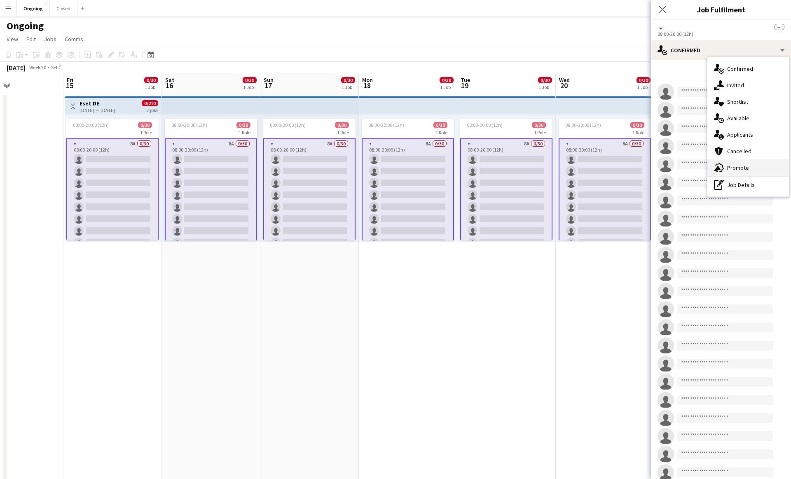
click at [761, 166] on div "advertising-megaphone Promote" at bounding box center [748, 167] width 82 height 16
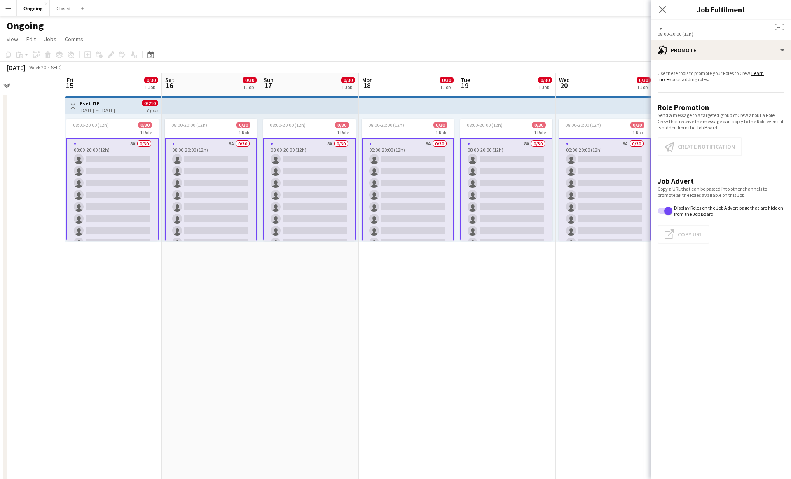
click at [534, 189] on app-card-role "8A 0/30 08:00-20:00 (12h) single-neutral-actions single-neutral-actions single-…" at bounding box center [506, 326] width 92 height 376
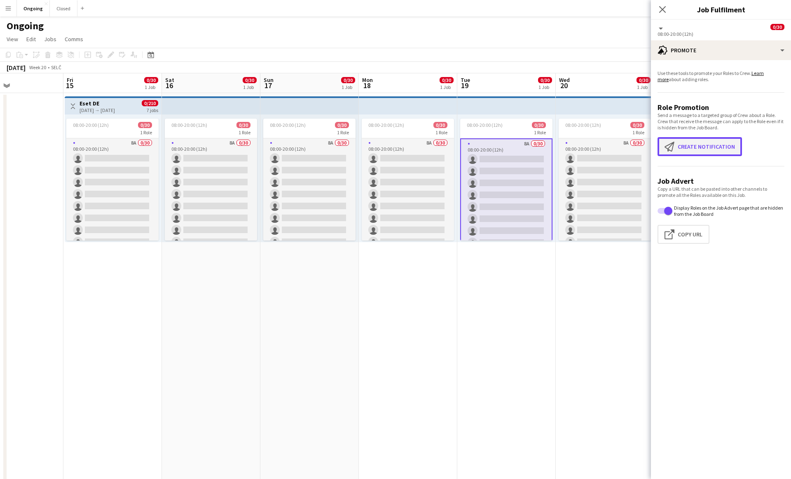
click at [713, 148] on button "Create notification Create notification" at bounding box center [699, 146] width 84 height 19
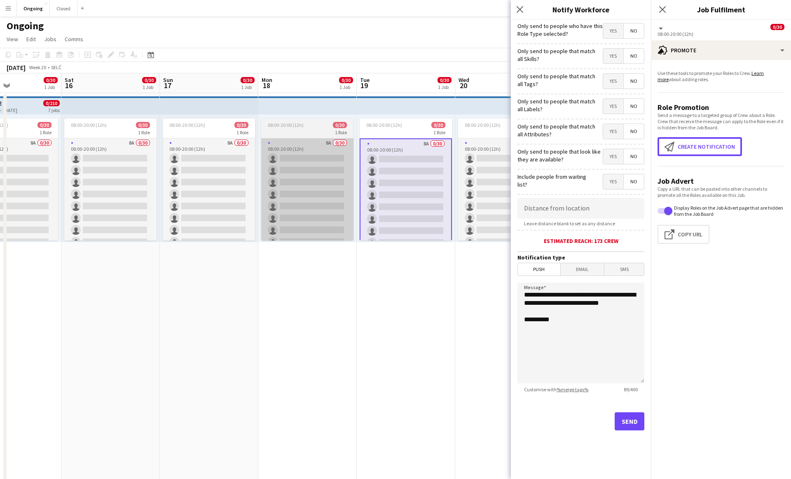
scroll to position [0, 237]
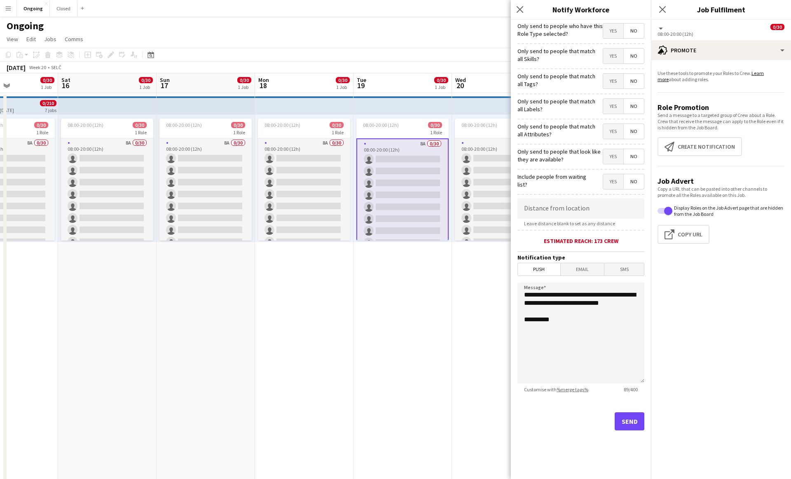
click at [366, 396] on app-date-cell "08:00-20:00 (12h) 0/30 1 Role 8A 0/30 08:00-20:00 (12h) single-neutral-actions …" at bounding box center [402, 323] width 98 height 460
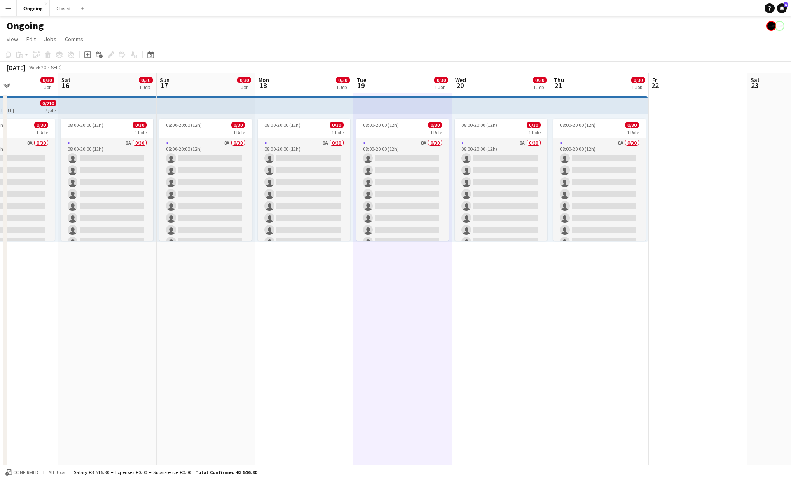
click at [9, 14] on button "Menu" at bounding box center [8, 8] width 16 height 16
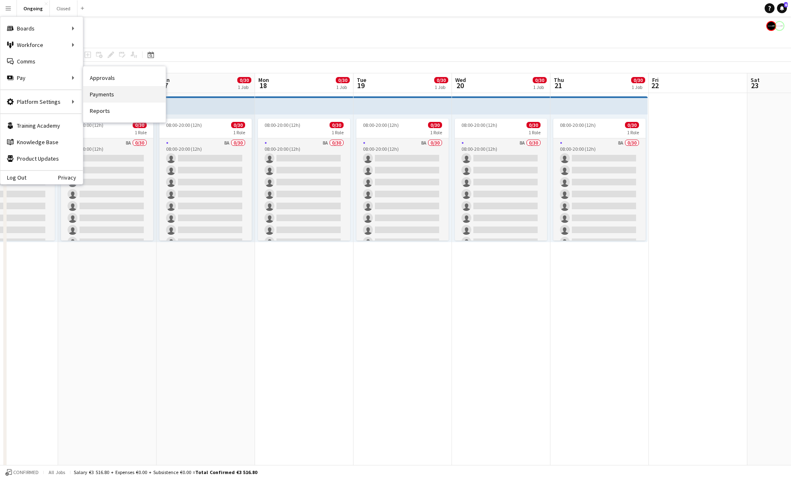
click at [99, 93] on link "Payments" at bounding box center [124, 94] width 82 height 16
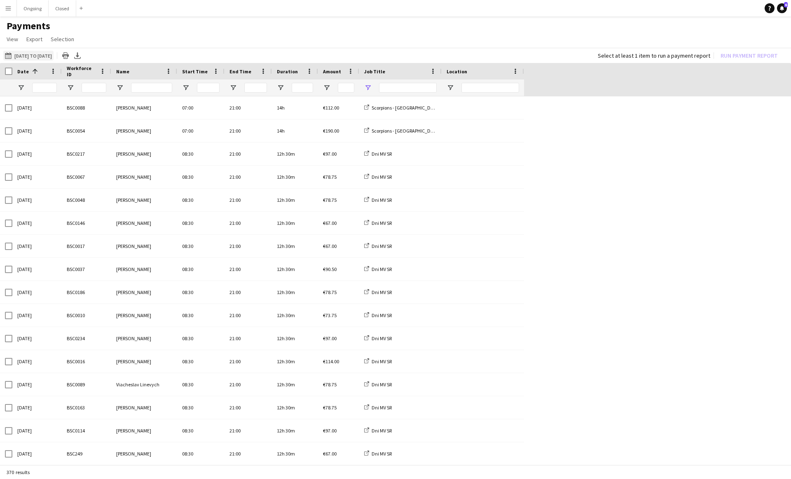
type input "**********"
click at [47, 57] on button "16-09-2025 to 30-09-2025 16-09-2025 to 30-09-2025" at bounding box center [28, 56] width 50 height 10
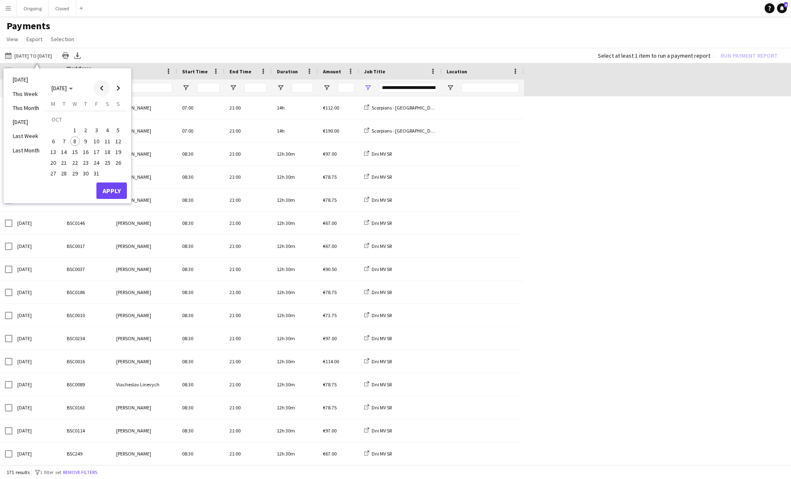
click at [103, 91] on span "Previous month" at bounding box center [101, 88] width 16 height 16
click at [110, 187] on button "Apply" at bounding box center [111, 190] width 30 height 16
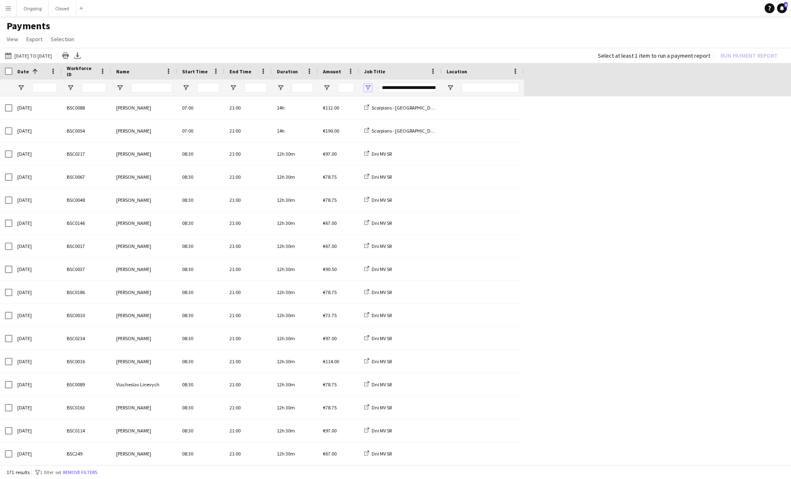
click at [369, 87] on span "Open Filter Menu" at bounding box center [367, 87] width 7 height 7
click at [369, 88] on span "Open Filter Menu" at bounding box center [367, 87] width 7 height 7
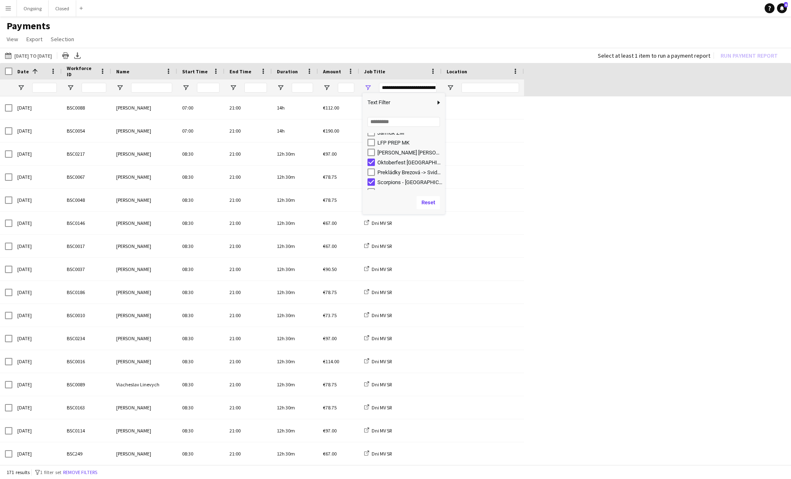
scroll to position [141, 0]
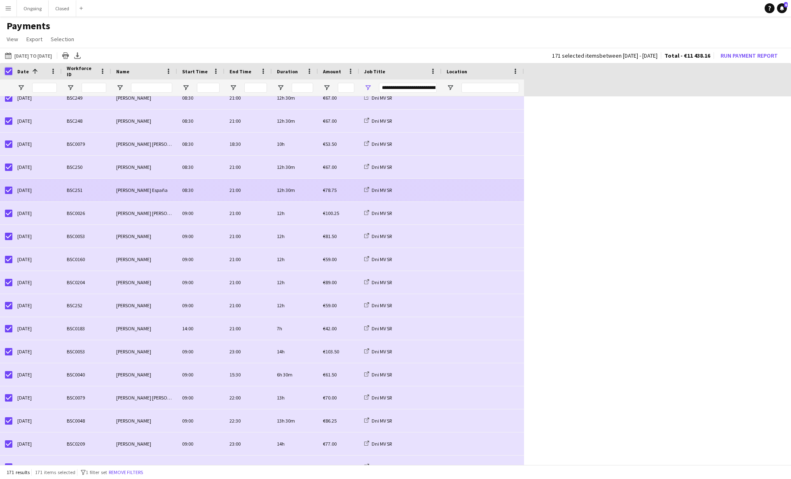
scroll to position [364, 0]
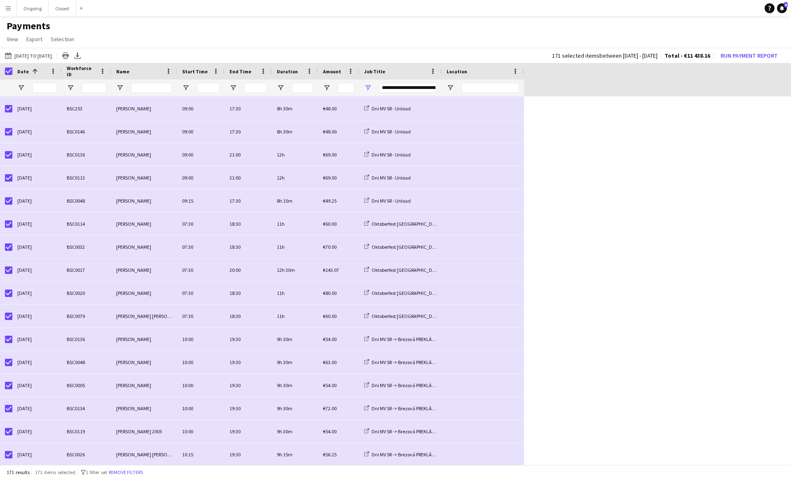
click at [5, 72] on div at bounding box center [6, 71] width 12 height 16
click at [367, 87] on span "Open Filter Menu" at bounding box center [367, 87] width 7 height 7
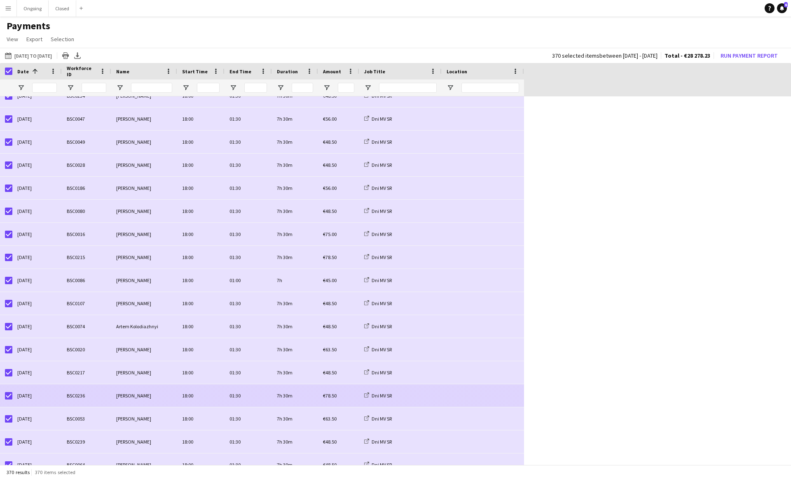
scroll to position [2295, 0]
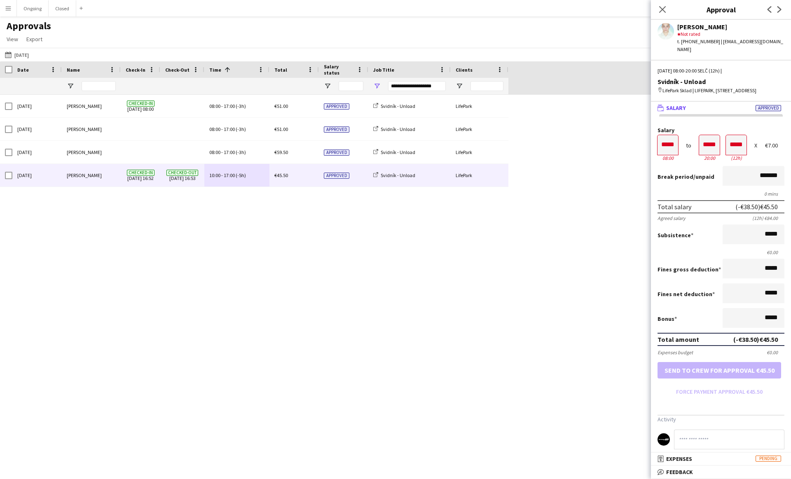
click at [10, 6] on app-icon "Menu" at bounding box center [8, 8] width 7 height 7
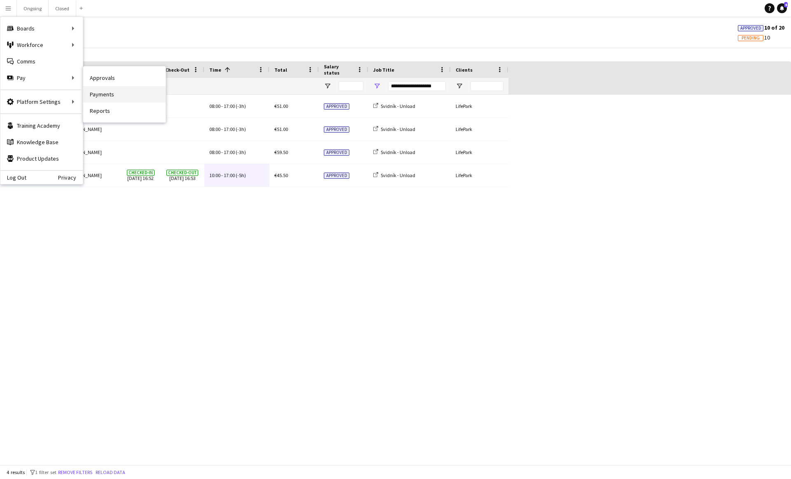
click at [102, 89] on link "Payments" at bounding box center [124, 94] width 82 height 16
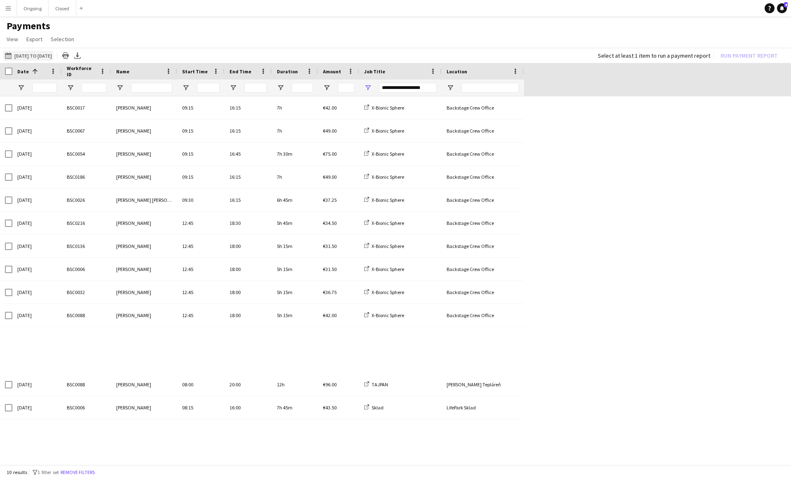
click at [21, 56] on button "01-10-2025 to 12-10-2025 01-10-2025 to 12-10-2025" at bounding box center [28, 56] width 50 height 10
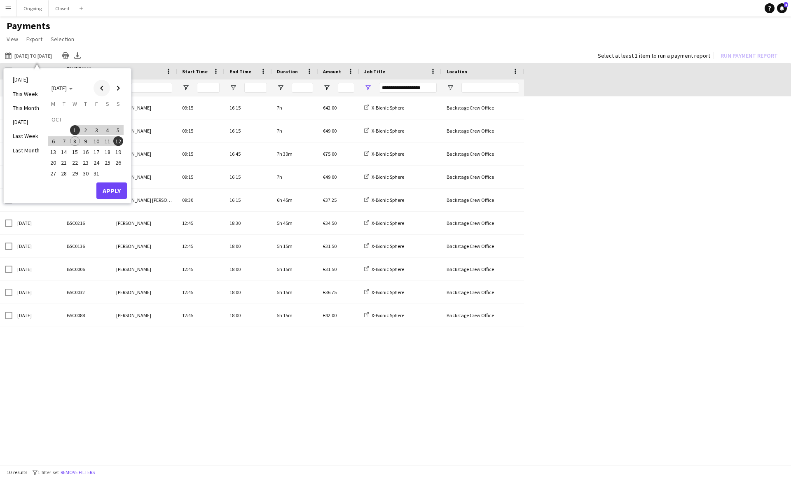
click at [104, 91] on span "Previous month" at bounding box center [101, 88] width 16 height 16
click at [66, 152] on span "16" at bounding box center [64, 152] width 10 height 10
click at [66, 170] on span "30" at bounding box center [64, 174] width 10 height 10
click at [114, 190] on button "Apply" at bounding box center [111, 190] width 30 height 16
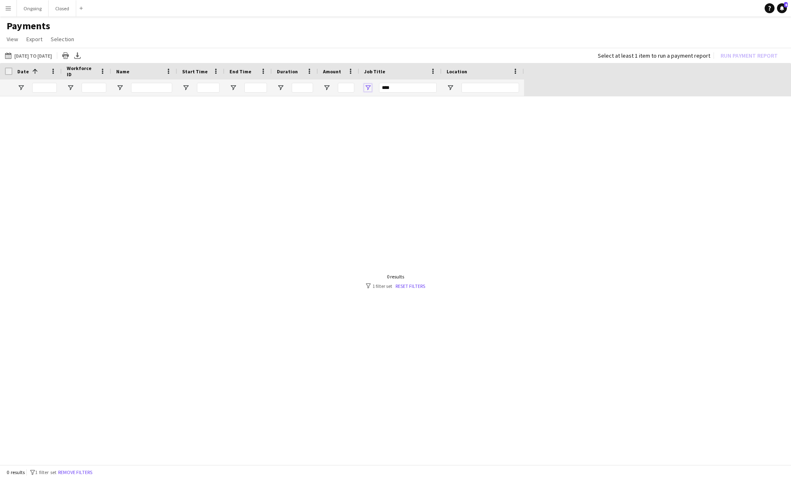
click at [371, 85] on span "Open Filter Menu" at bounding box center [367, 87] width 7 height 7
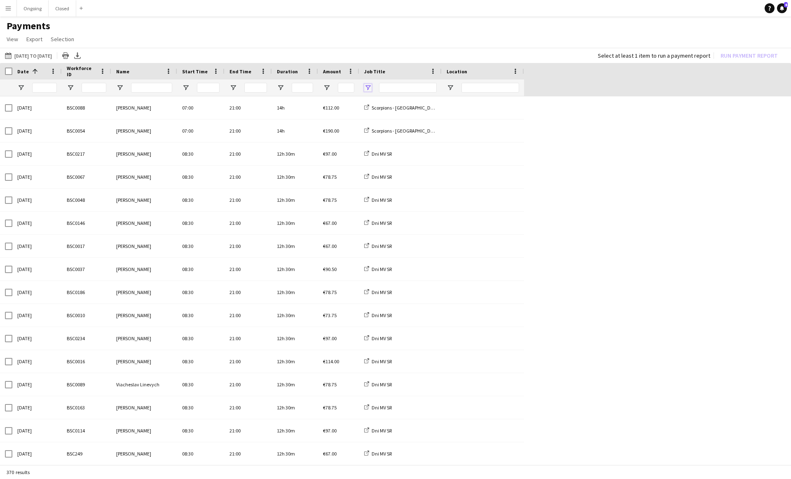
click at [369, 89] on span "Open Filter Menu" at bounding box center [367, 87] width 7 height 7
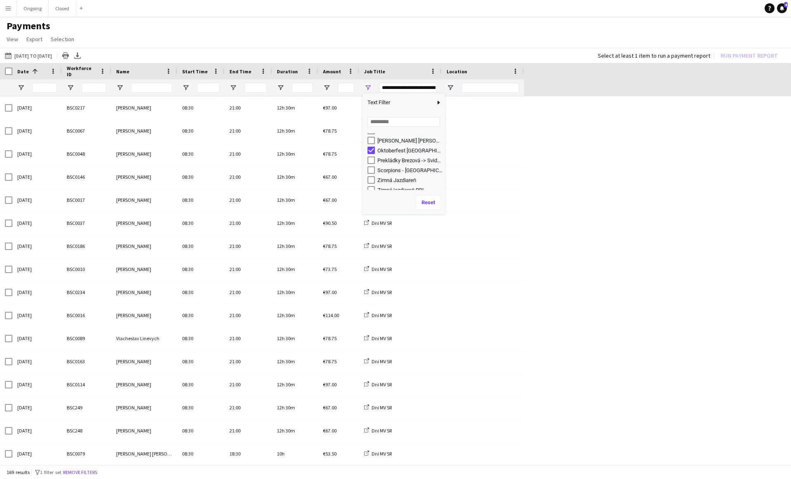
scroll to position [141, 0]
type input "**********"
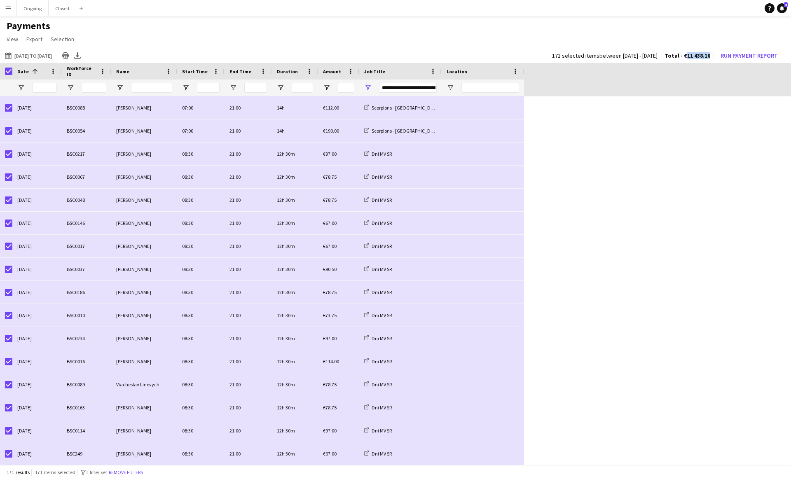
drag, startPoint x: 686, startPoint y: 56, endPoint x: 709, endPoint y: 55, distance: 23.1
click at [709, 55] on span "Total - €11 438.16" at bounding box center [687, 55] width 46 height 7
copy span "11 438.16"
